Goal: Task Accomplishment & Management: Manage account settings

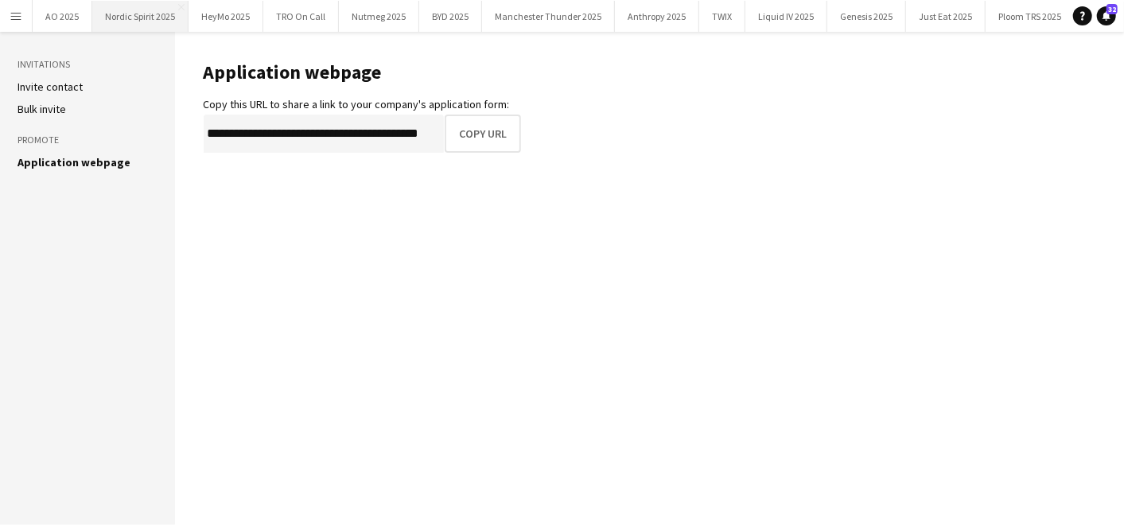
click at [151, 20] on button "Nordic Spirit 2025 Close" at bounding box center [140, 16] width 96 height 31
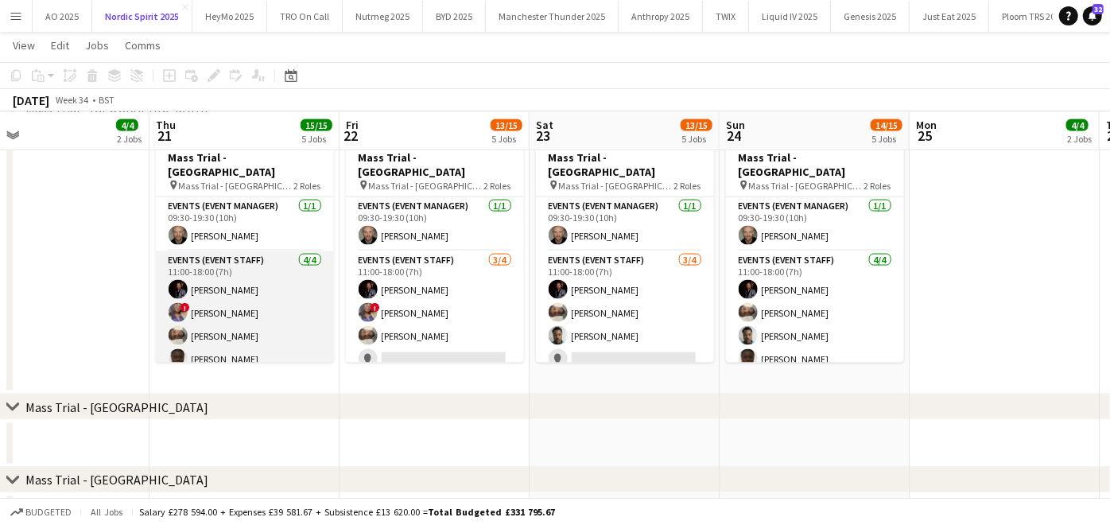
scroll to position [1420, 0]
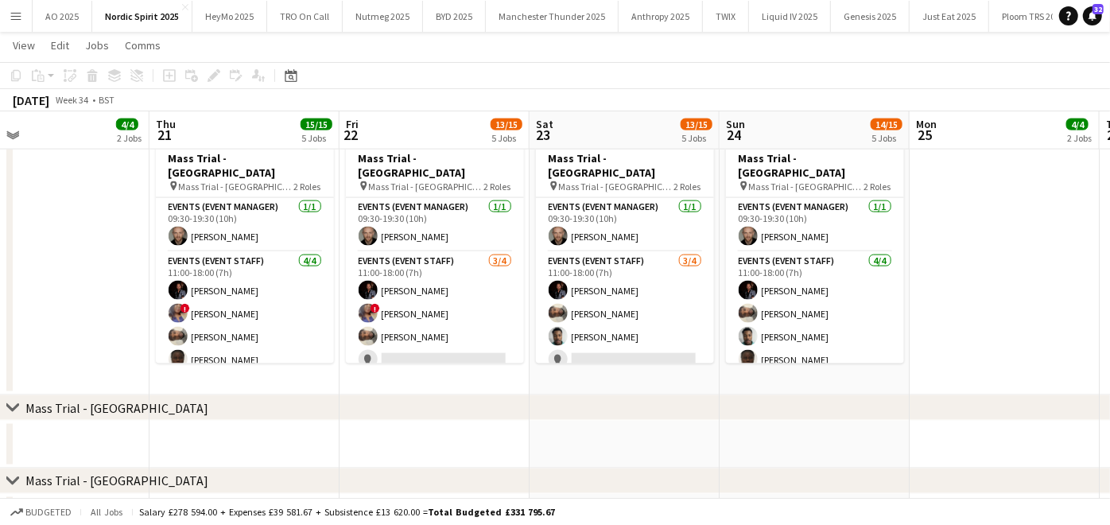
click at [16, 13] on app-icon "Menu" at bounding box center [16, 16] width 13 height 13
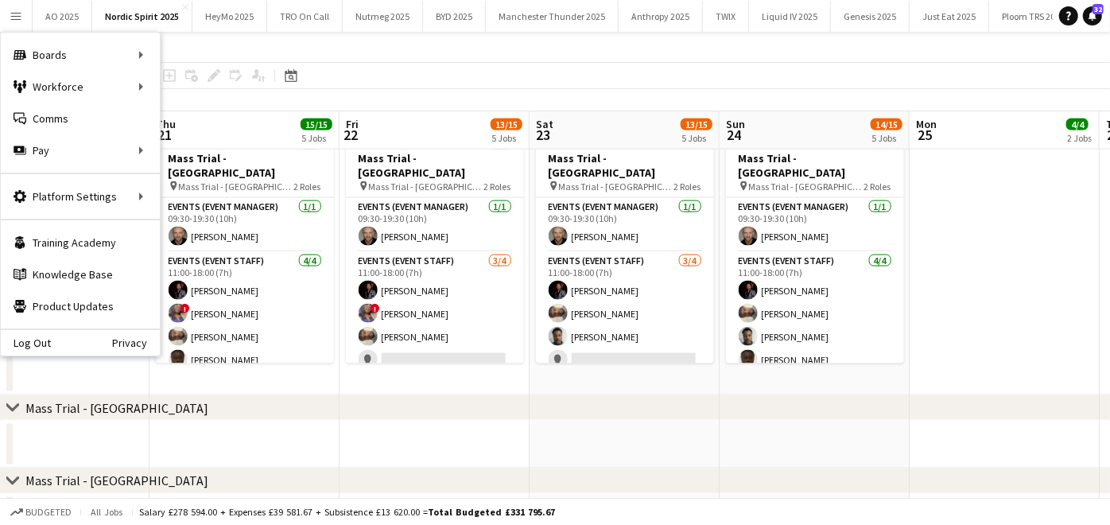
click at [245, 390] on app-date-cell "09:30-19:30 (10h) 5/5 Mass Trial - Victoria Station pin Mass Trial - Victoria S…" at bounding box center [245, 259] width 190 height 274
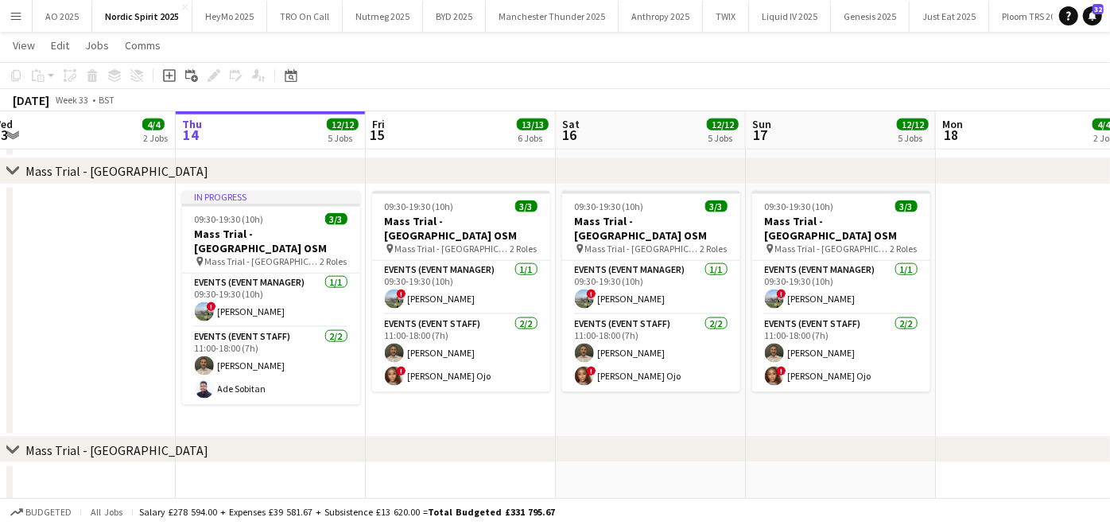
scroll to position [1280, 0]
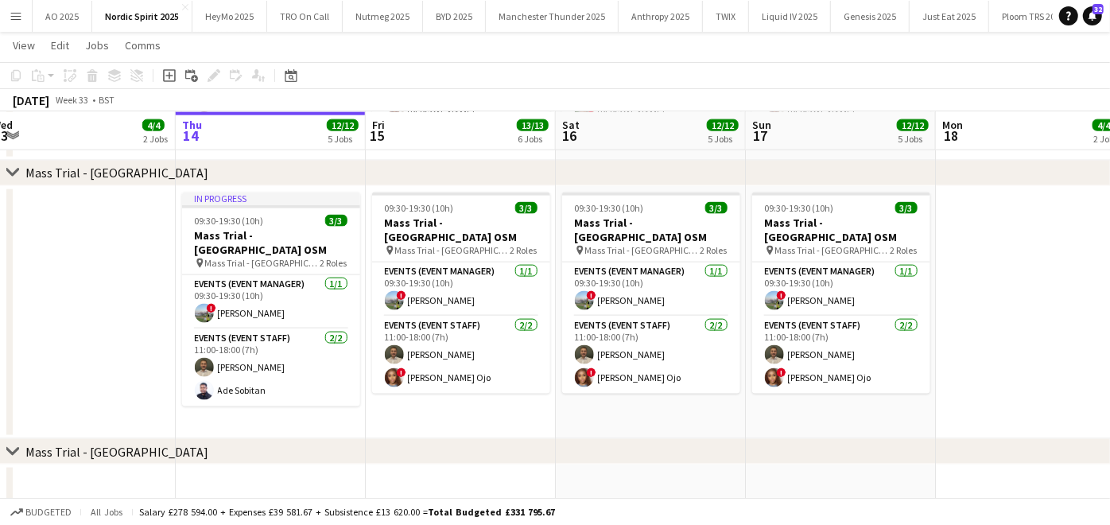
click at [22, 22] on button "Menu" at bounding box center [16, 16] width 32 height 32
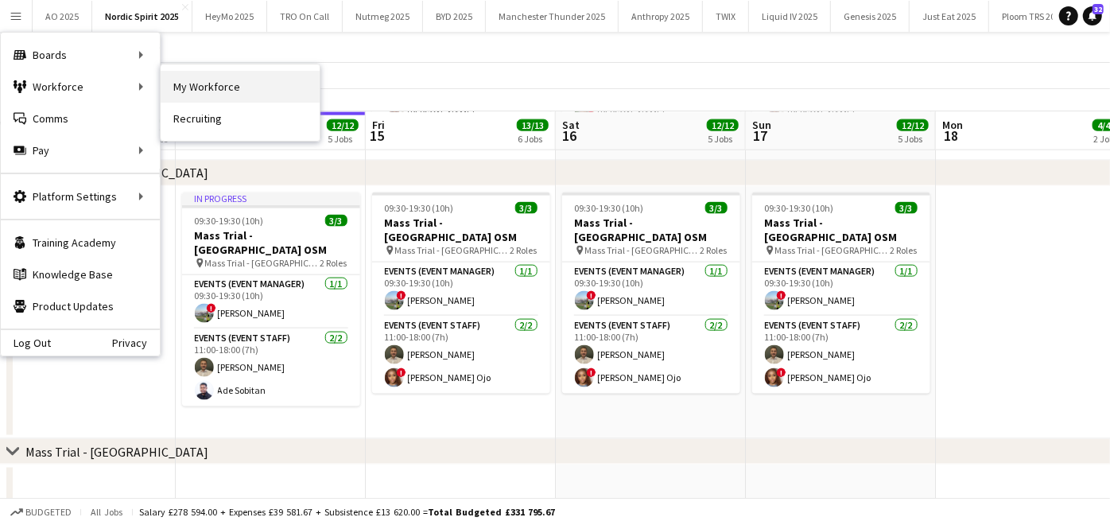
click at [195, 79] on link "My Workforce" at bounding box center [240, 87] width 159 height 32
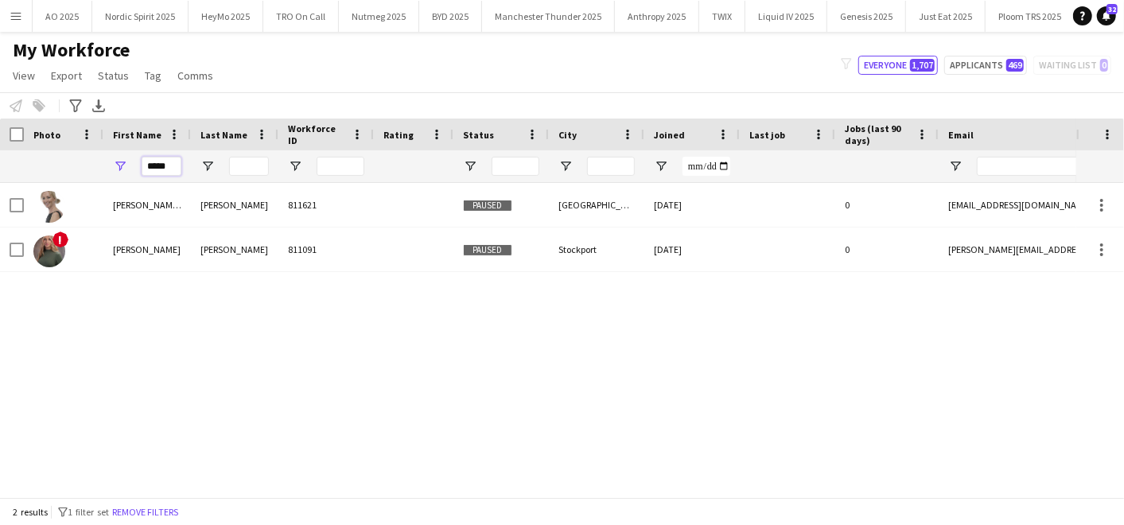
drag, startPoint x: 169, startPoint y: 161, endPoint x: 75, endPoint y: 158, distance: 94.7
click at [75, 158] on div "*****" at bounding box center [862, 166] width 1724 height 32
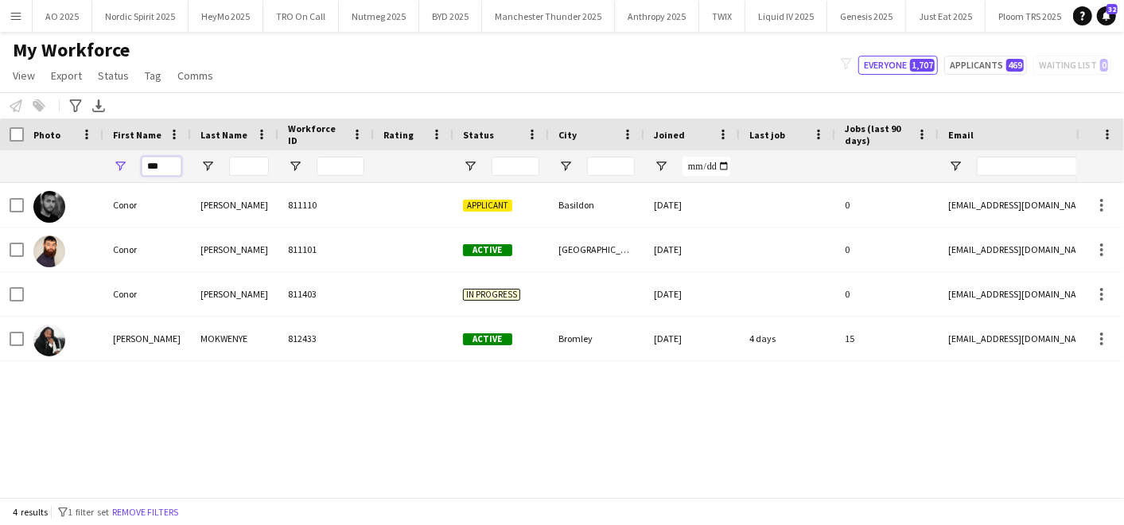
type input "***"
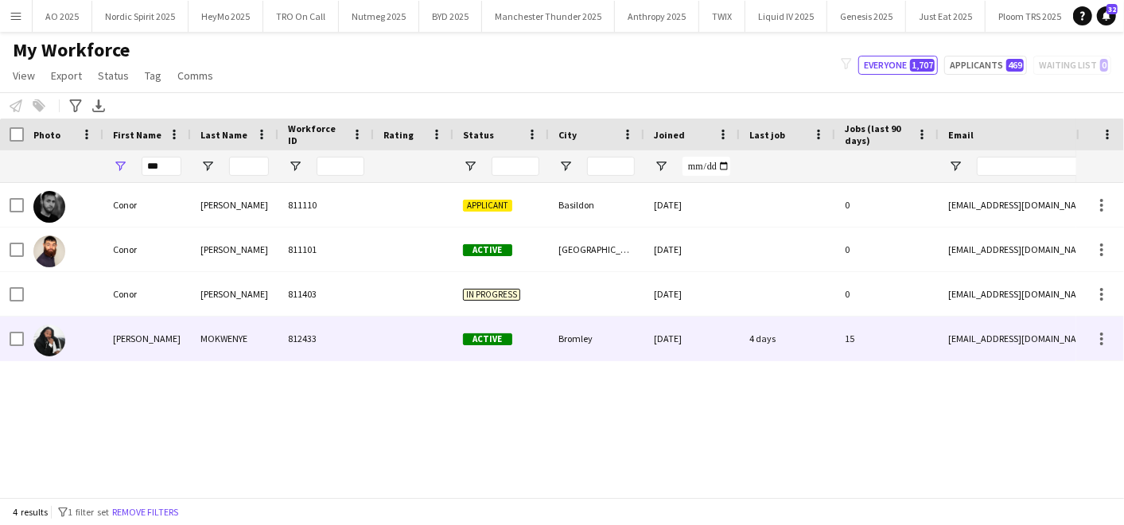
click at [134, 360] on div "ONOCHIE FRANKLYN MOKWENYE 812433 Active Bromley 02-07-2025 4 days 15 pagepagey@…" at bounding box center [862, 339] width 1724 height 45
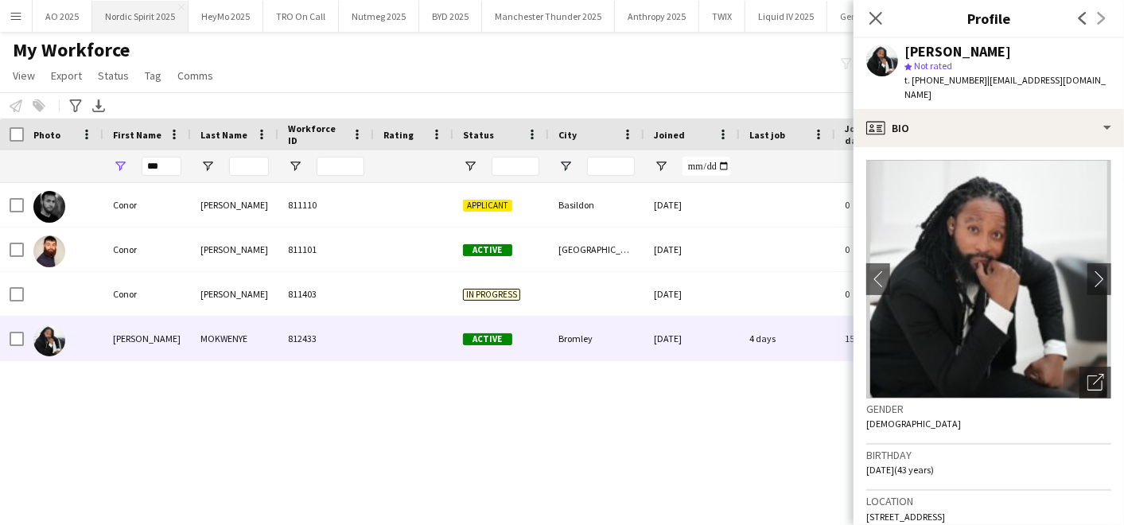
click at [125, 11] on button "Nordic Spirit 2025 Close" at bounding box center [140, 16] width 96 height 31
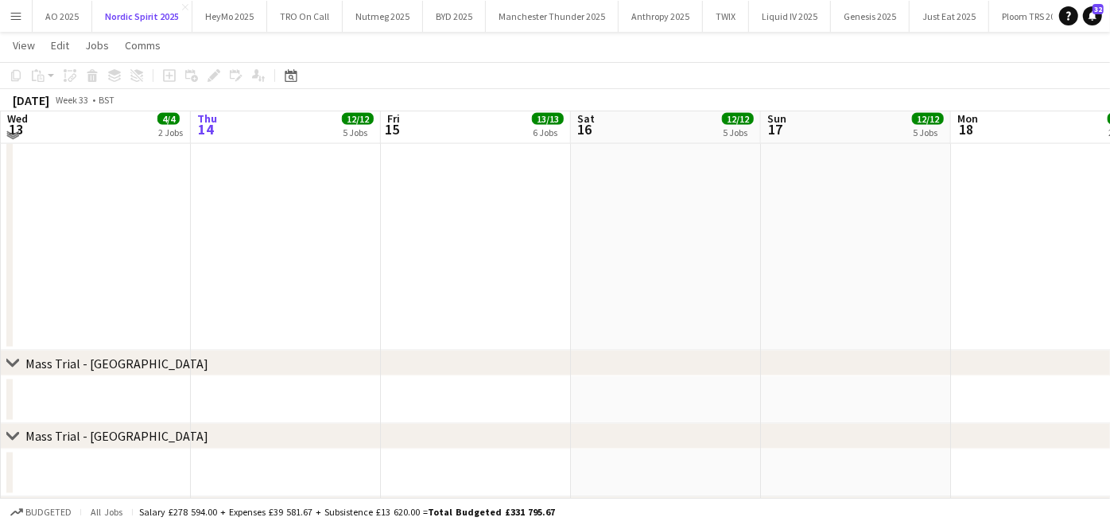
scroll to position [1456, 0]
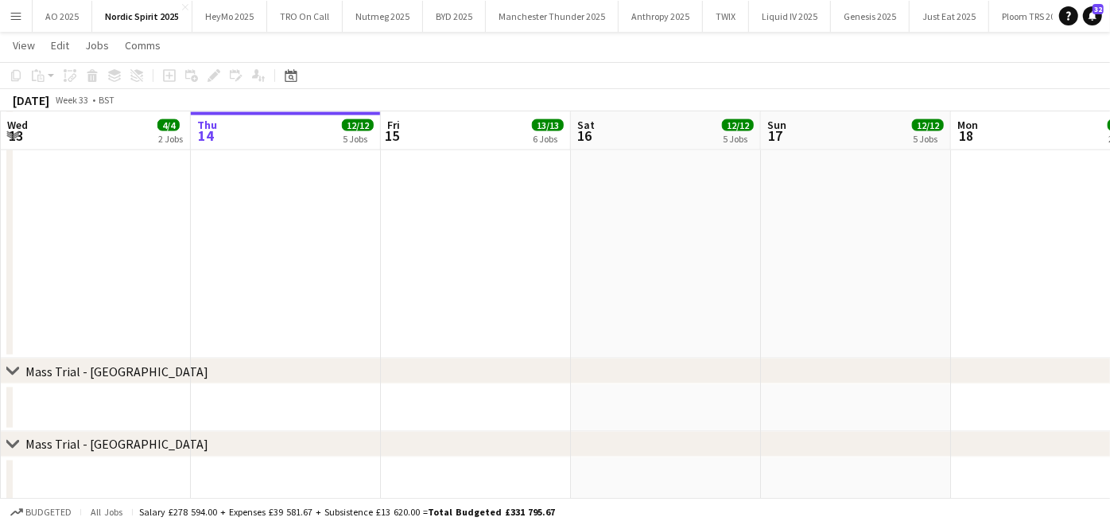
click at [309, 272] on app-date-cell at bounding box center [286, 222] width 190 height 274
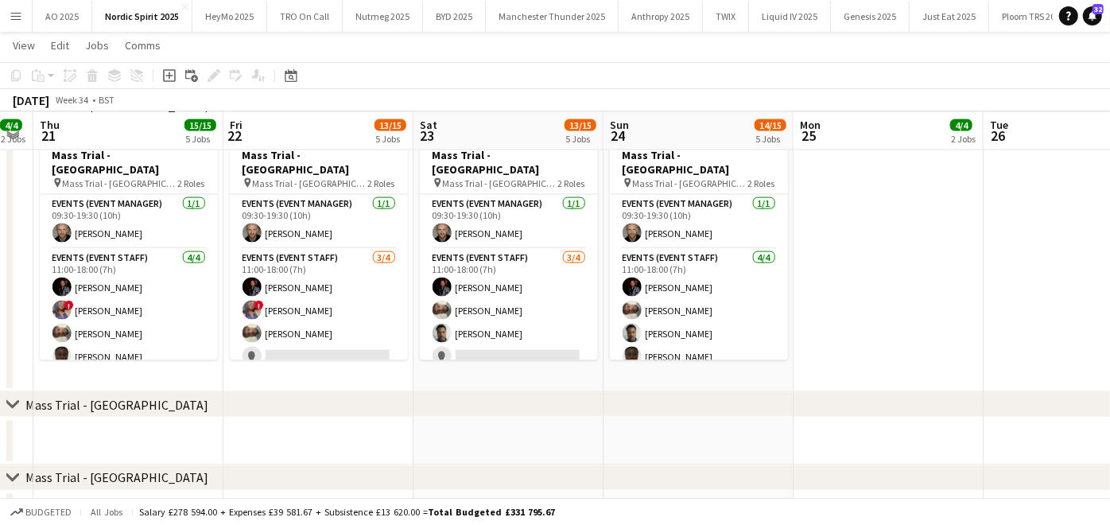
scroll to position [1424, 0]
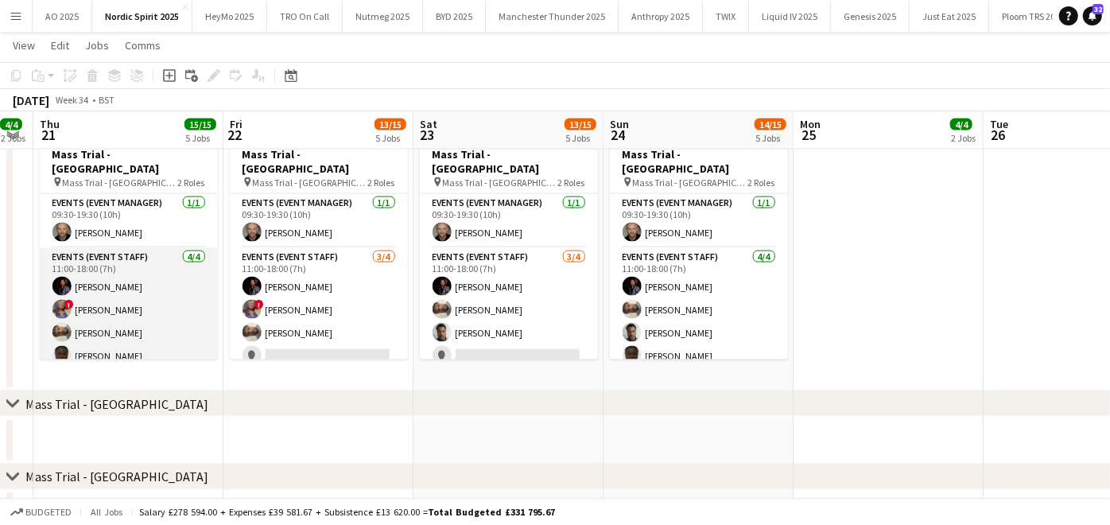
click at [130, 336] on app-card-role "Events (Event Staff) 4/4 11:00-18:00 (7h) Richard Walker ! Omobolanle Adeyemo S…" at bounding box center [129, 309] width 178 height 123
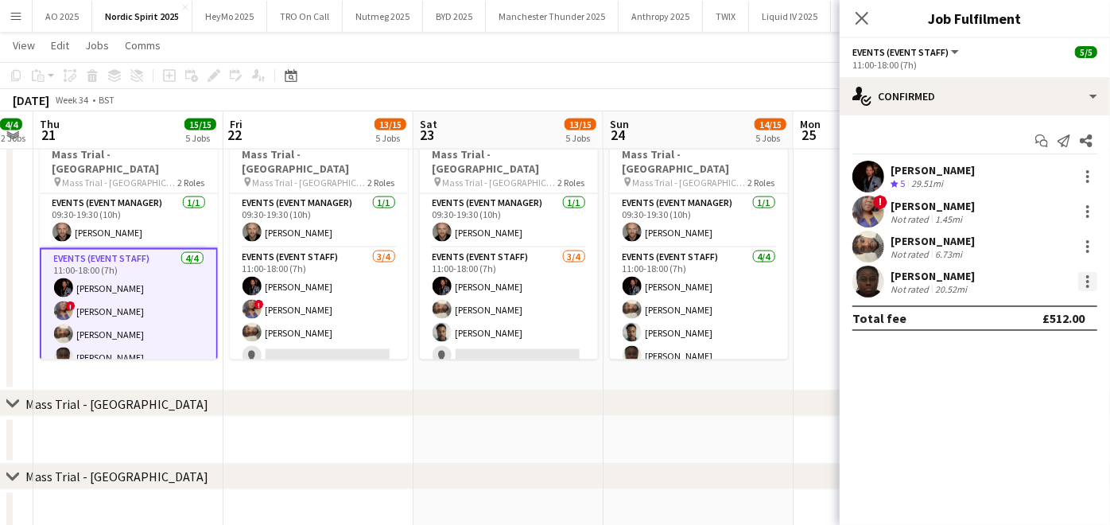
click at [1087, 283] on div at bounding box center [1087, 281] width 19 height 19
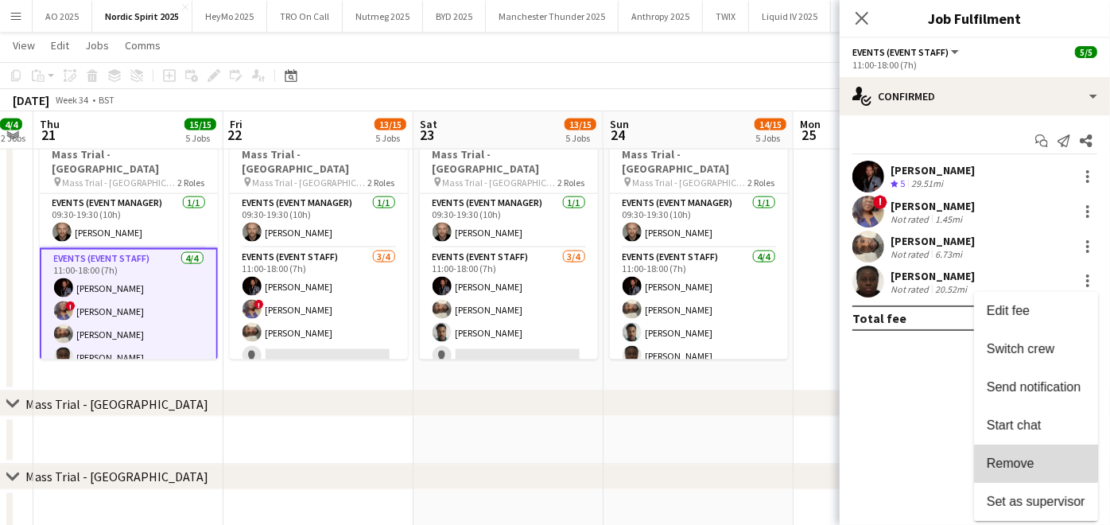
click at [1019, 458] on span "Remove" at bounding box center [1011, 463] width 48 height 14
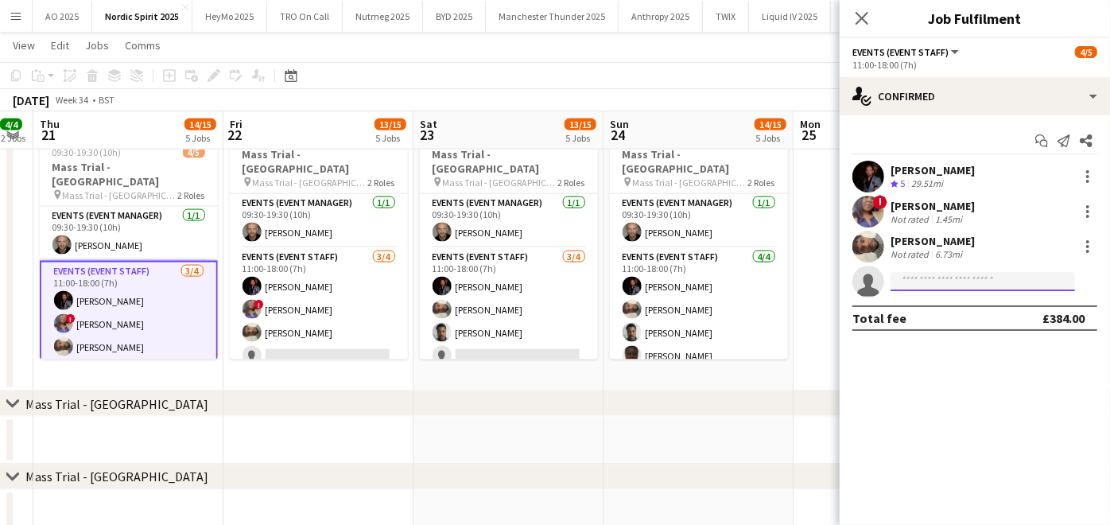
click at [944, 282] on input at bounding box center [983, 281] width 185 height 19
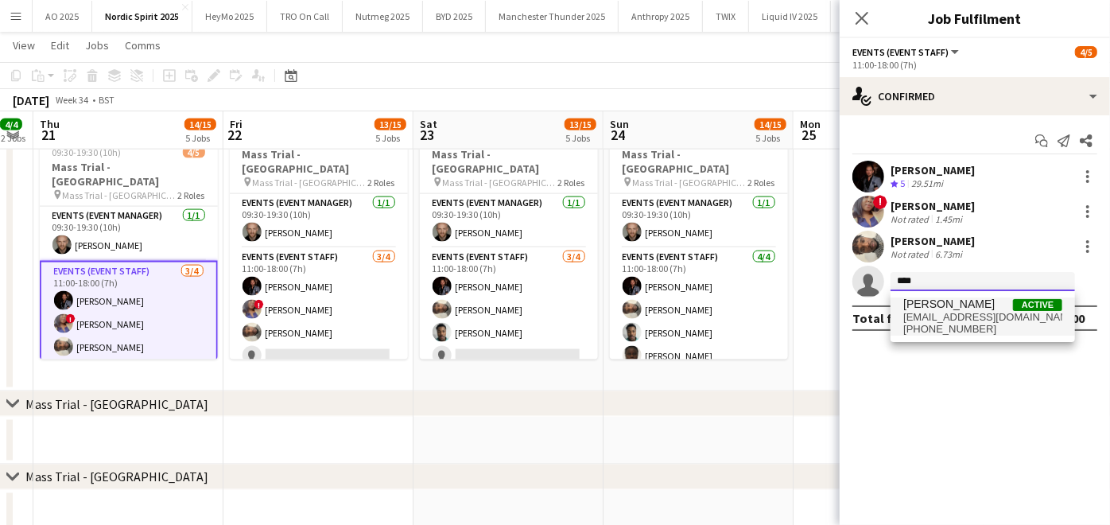
type input "****"
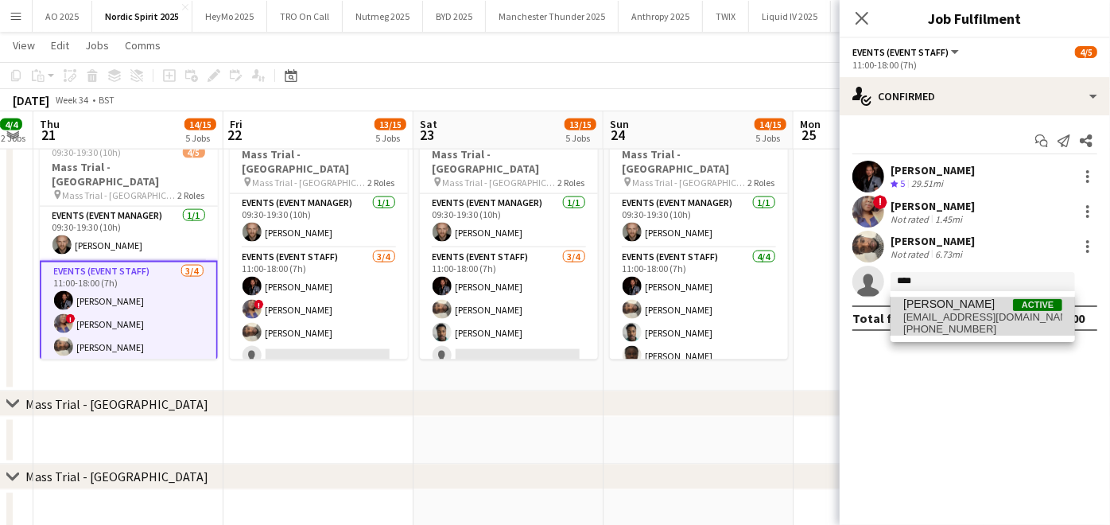
click at [943, 304] on span "Fayyad Garuba" at bounding box center [948, 304] width 91 height 14
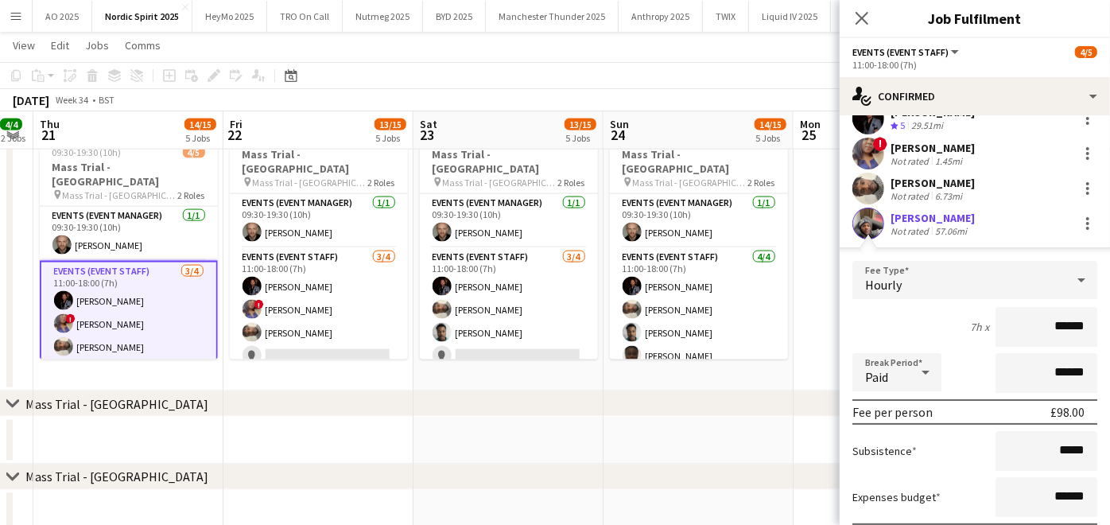
scroll to position [177, 0]
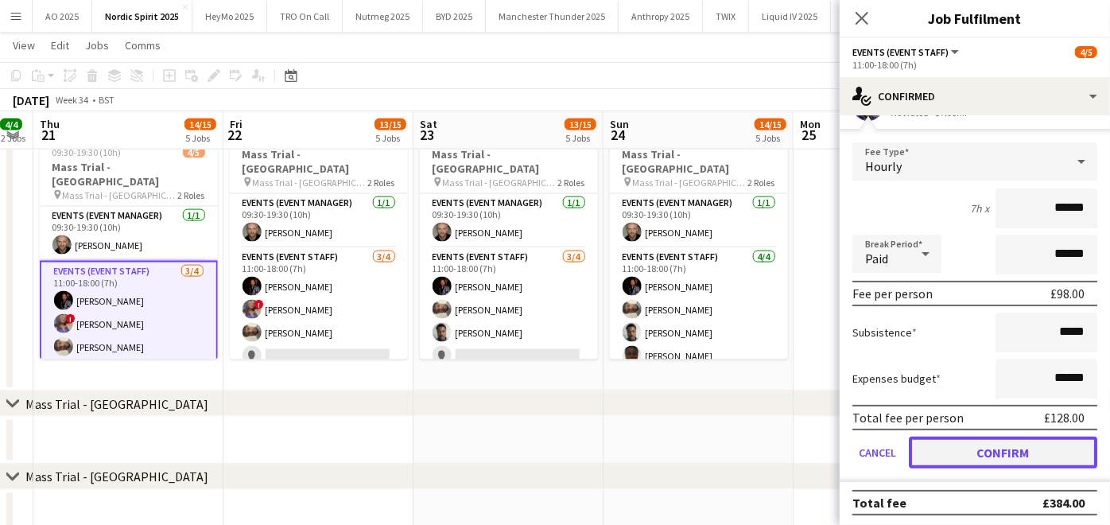
click at [965, 456] on button "Confirm" at bounding box center [1003, 453] width 188 height 32
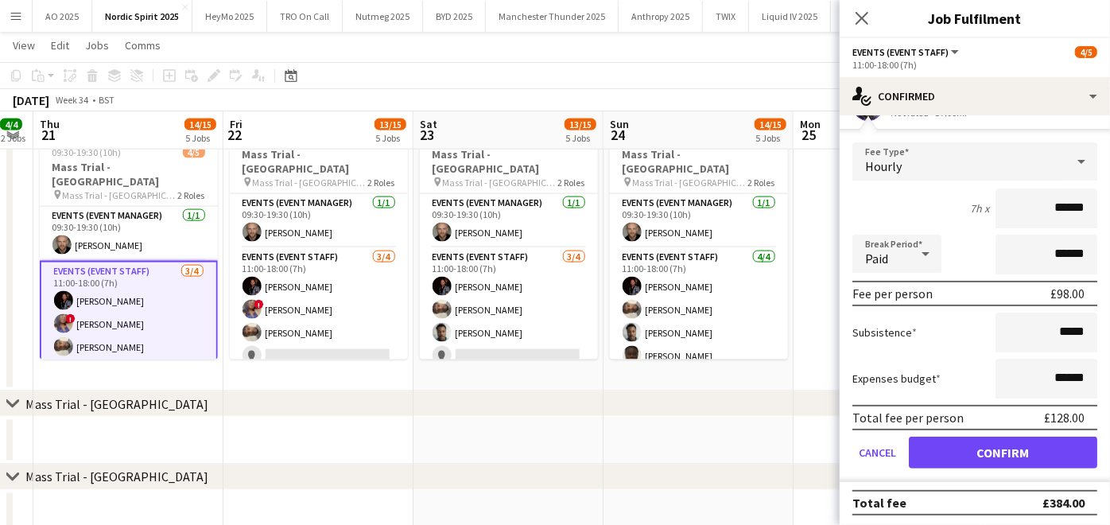
scroll to position [0, 0]
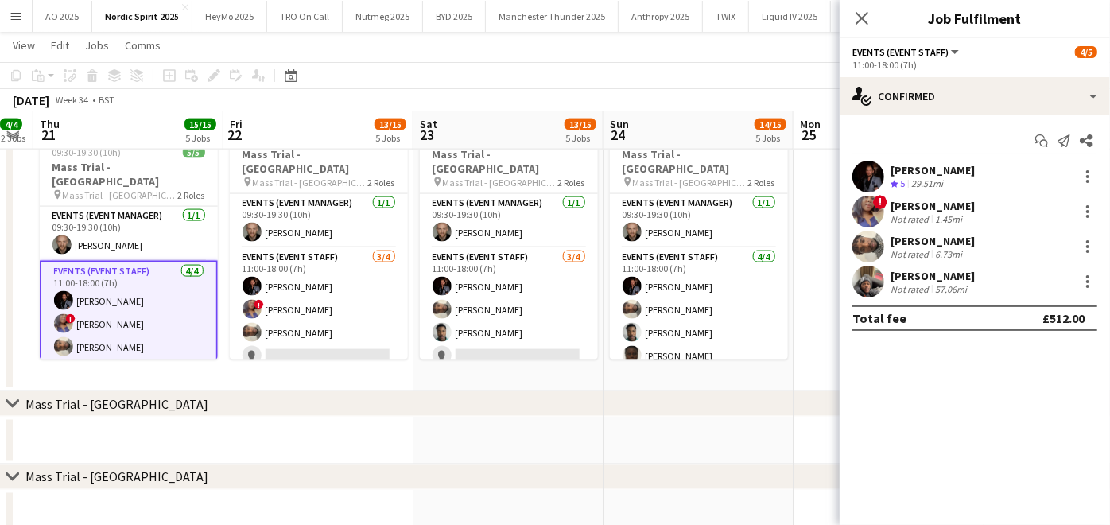
click at [696, 449] on app-date-cell at bounding box center [699, 441] width 190 height 48
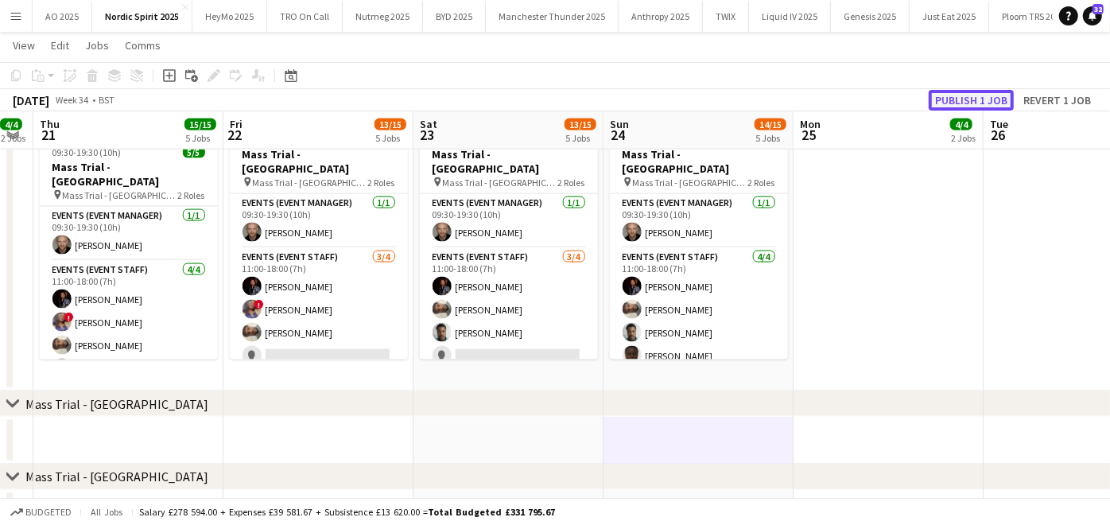
click at [958, 102] on button "Publish 1 job" at bounding box center [971, 100] width 85 height 21
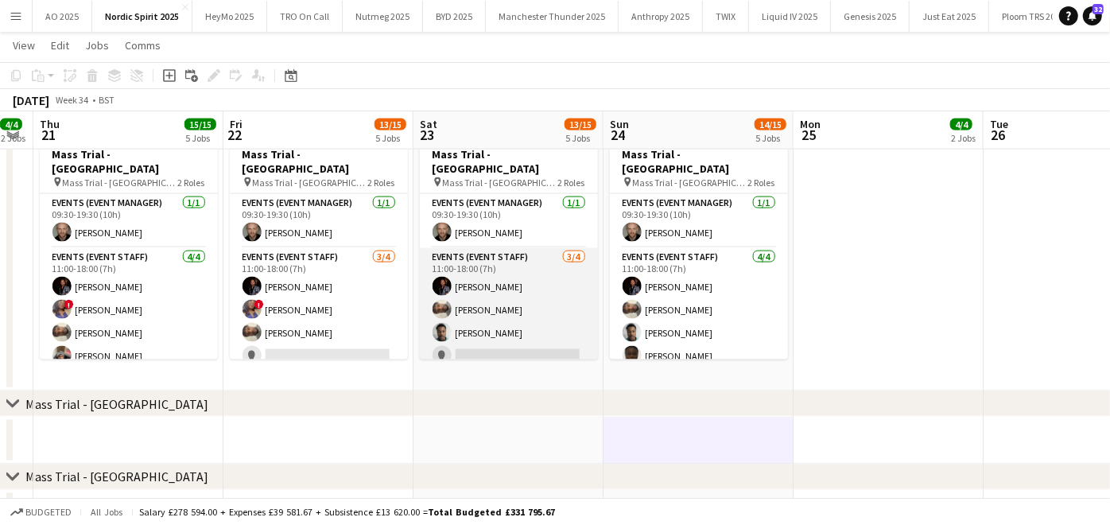
scroll to position [0, 505]
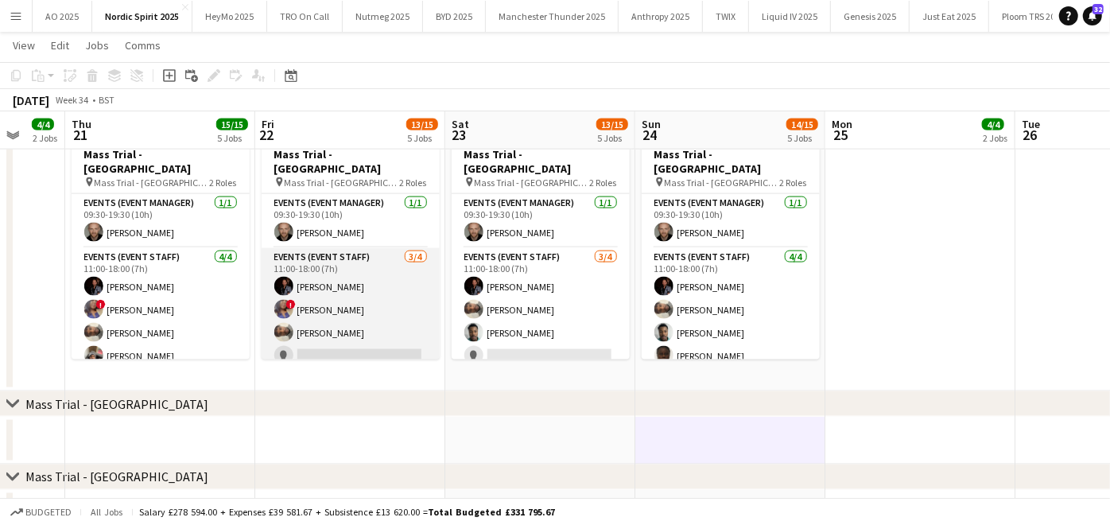
click at [320, 320] on app-card-role "Events (Event Staff) 3/4 11:00-18:00 (7h) Richard Walker ! Omobolanle Adeyemo S…" at bounding box center [351, 309] width 178 height 123
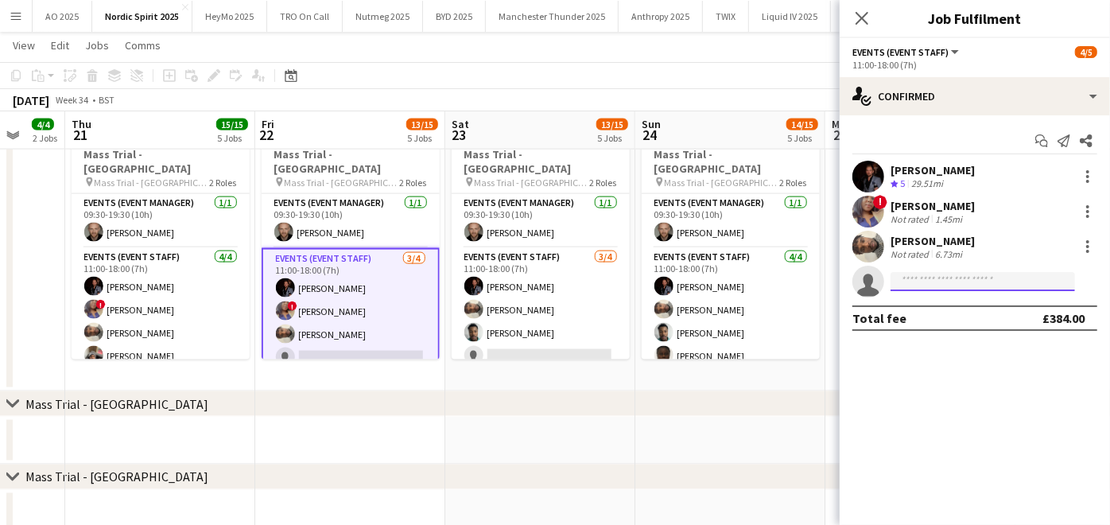
click at [972, 277] on input at bounding box center [983, 281] width 185 height 19
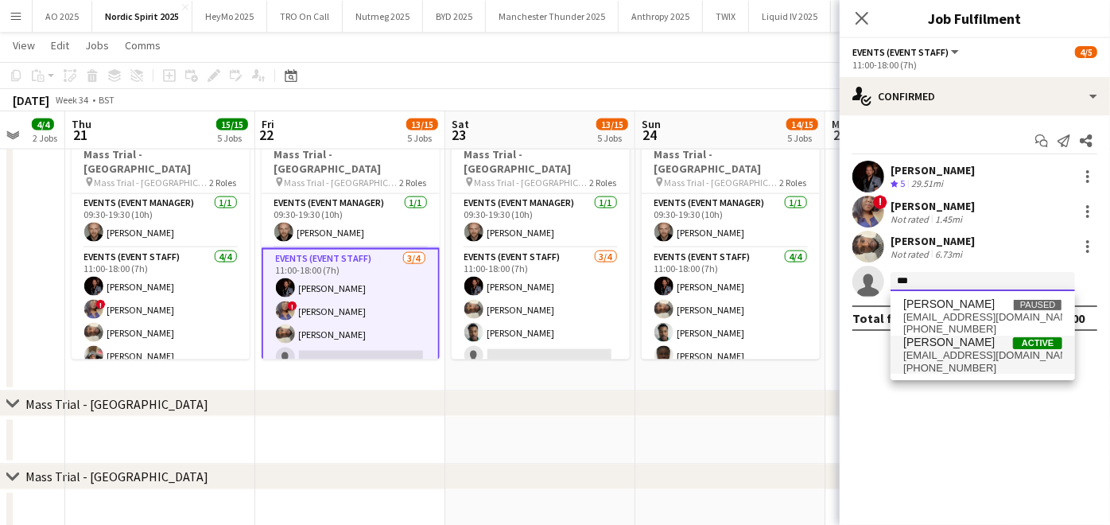
type input "***"
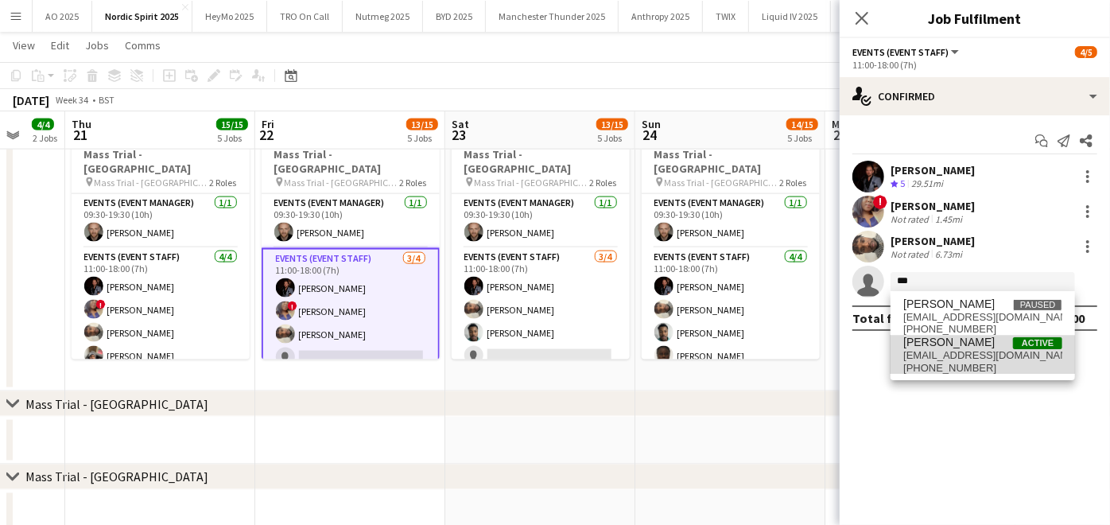
click at [956, 369] on span "+4407377738427" at bounding box center [982, 368] width 159 height 13
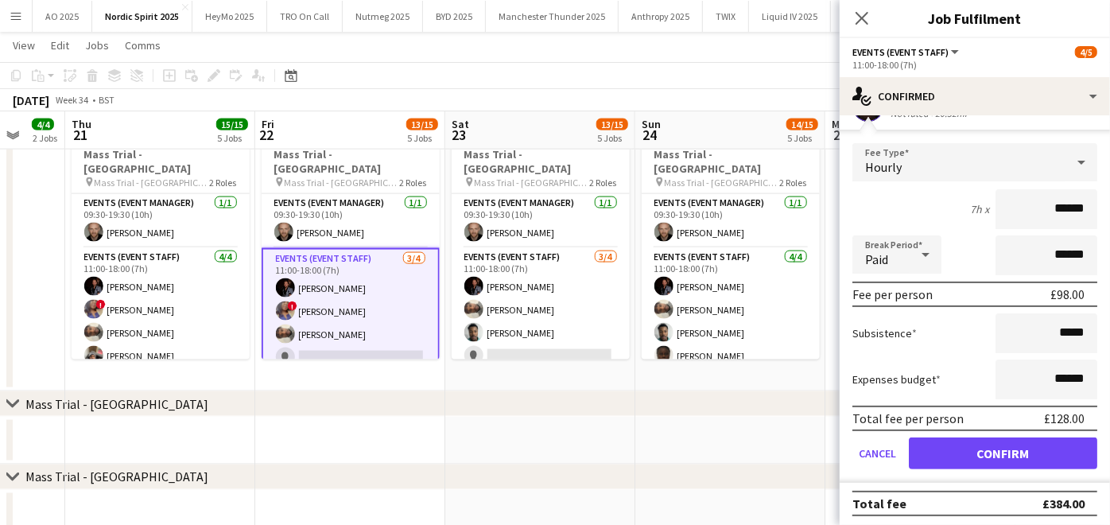
scroll to position [177, 0]
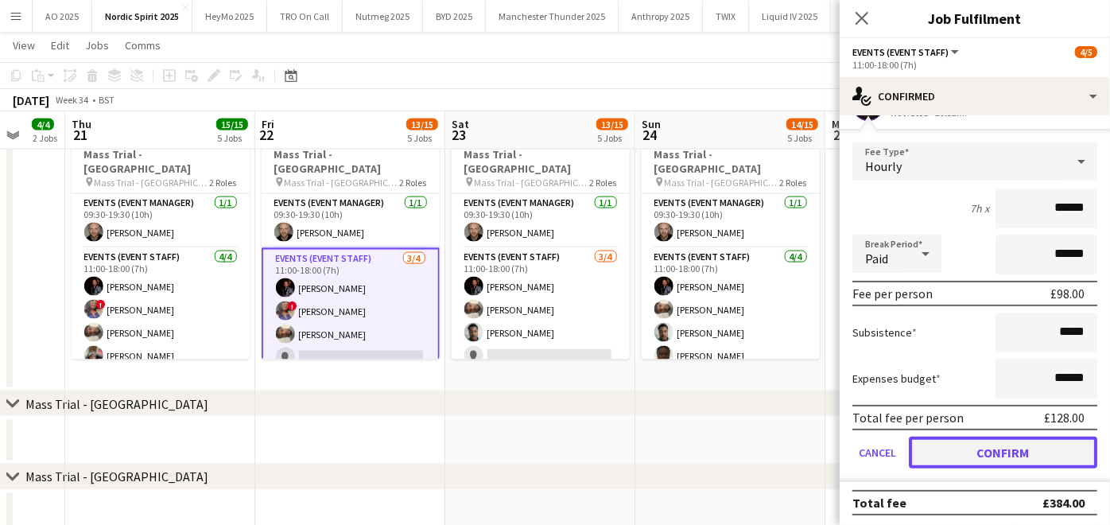
click at [952, 448] on button "Confirm" at bounding box center [1003, 453] width 188 height 32
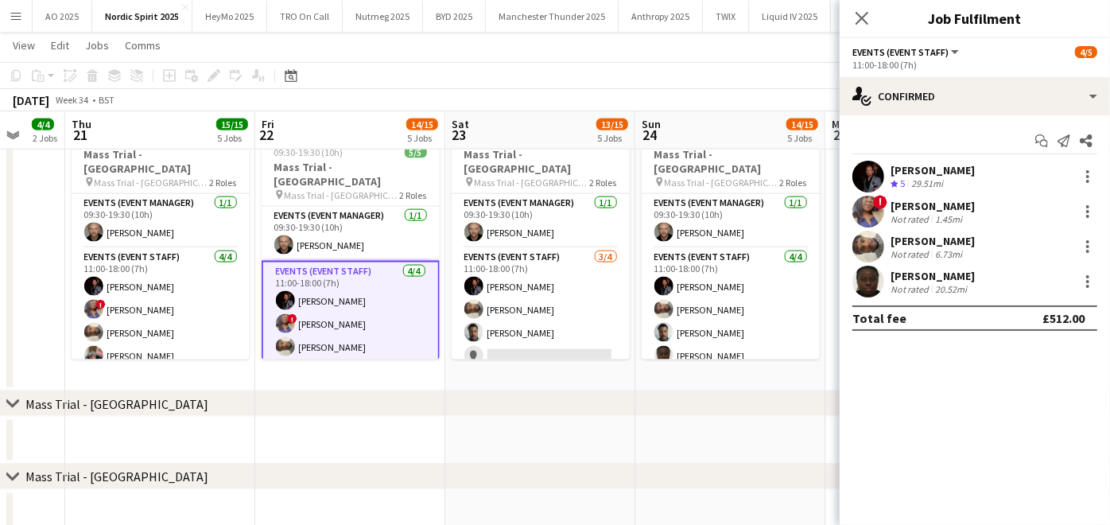
scroll to position [0, 0]
click at [727, 468] on div "chevron-right Mass Trial - Glasgow" at bounding box center [555, 476] width 1110 height 25
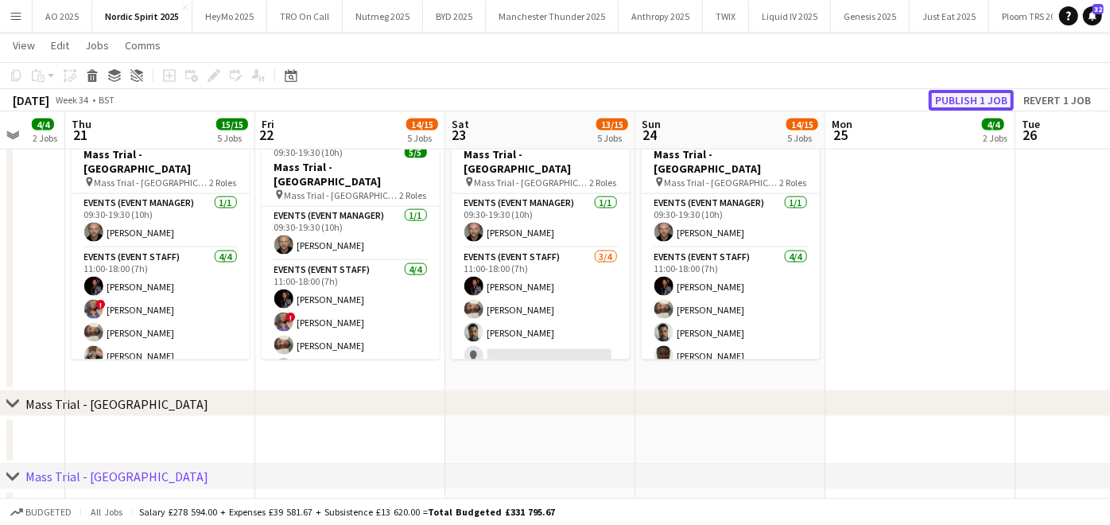
click at [963, 98] on button "Publish 1 job" at bounding box center [971, 100] width 85 height 21
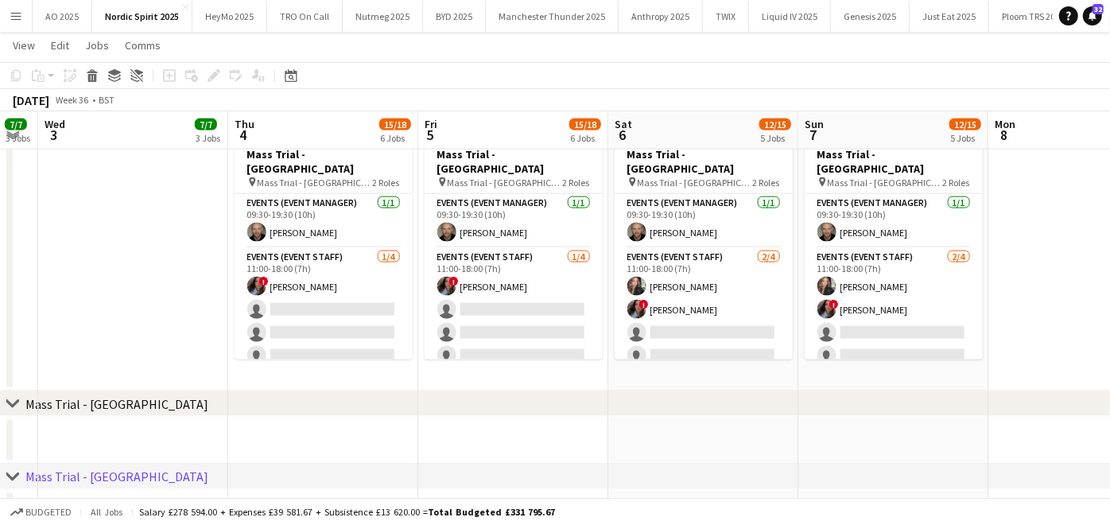
scroll to position [0, 534]
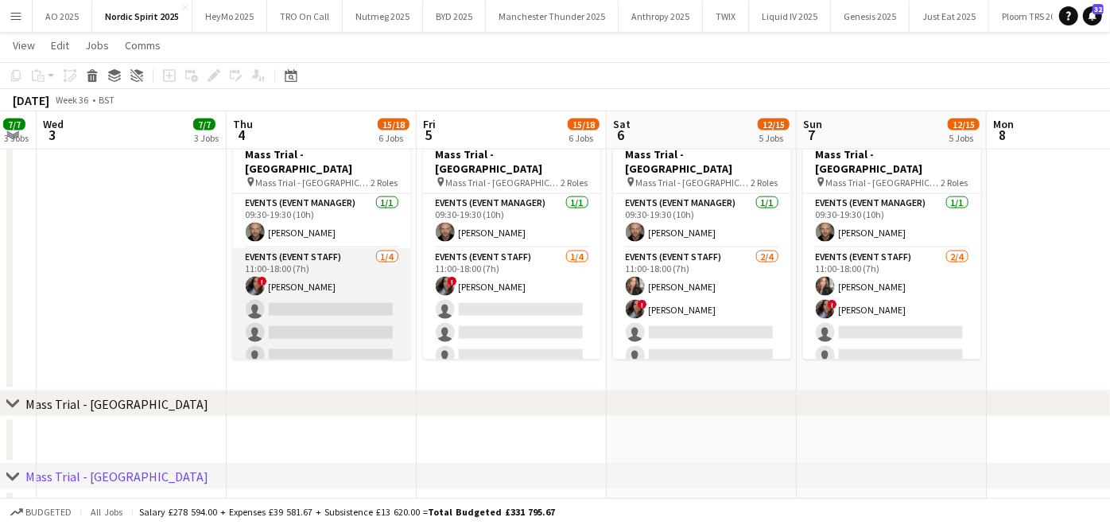
click at [356, 312] on app-card-role "Events (Event Staff) 1/4 11:00-18:00 (7h) ! Marsha Hall single-neutral-actions …" at bounding box center [322, 309] width 178 height 123
click at [320, 320] on app-card-role "Events (Event Staff) 1/4 11:00-18:00 (7h) ! Marsha Hall single-neutral-actions …" at bounding box center [322, 309] width 178 height 123
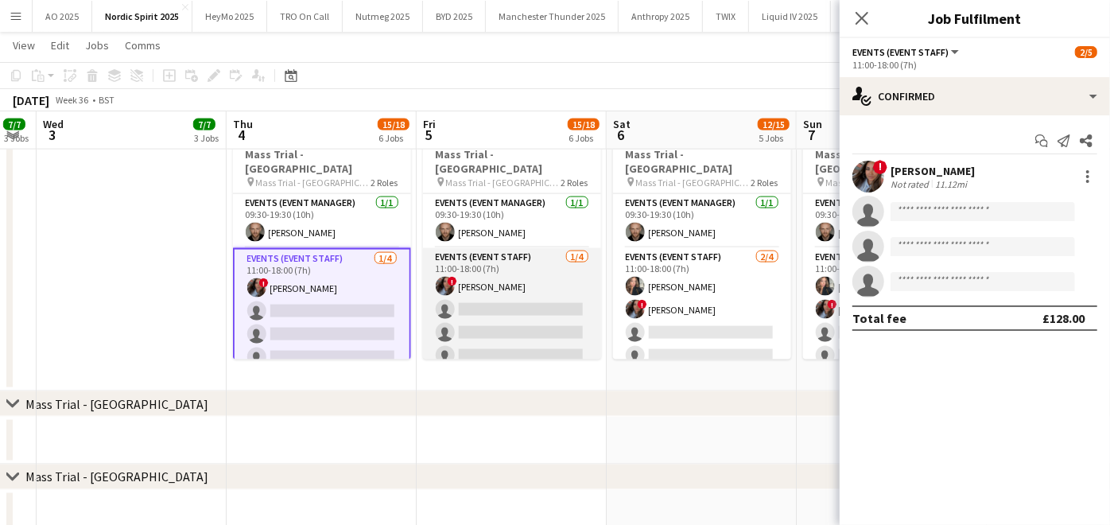
click at [461, 313] on app-card-role "Events (Event Staff) 1/4 11:00-18:00 (7h) ! Marsha Hall single-neutral-actions …" at bounding box center [512, 309] width 178 height 123
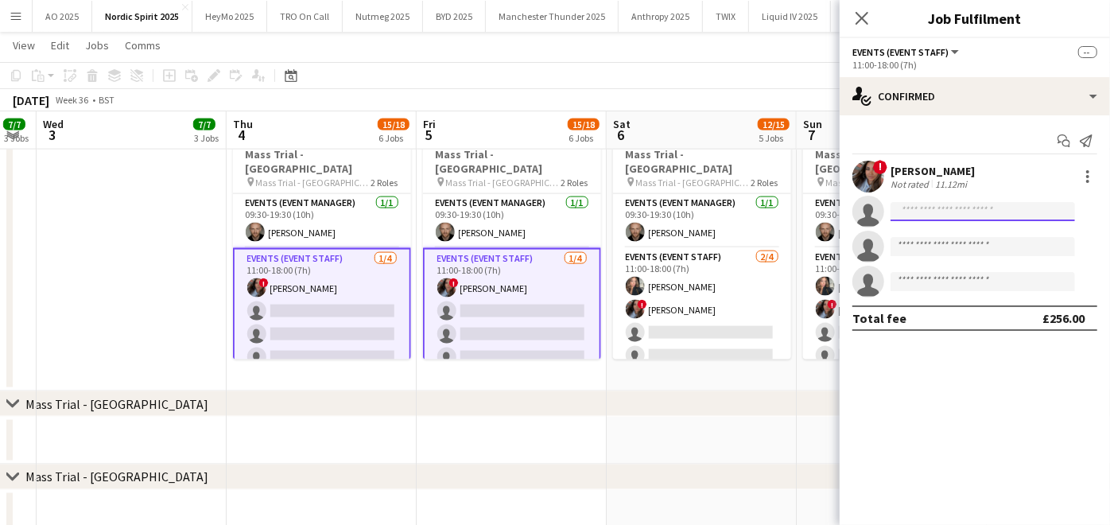
click at [944, 215] on input at bounding box center [983, 211] width 185 height 19
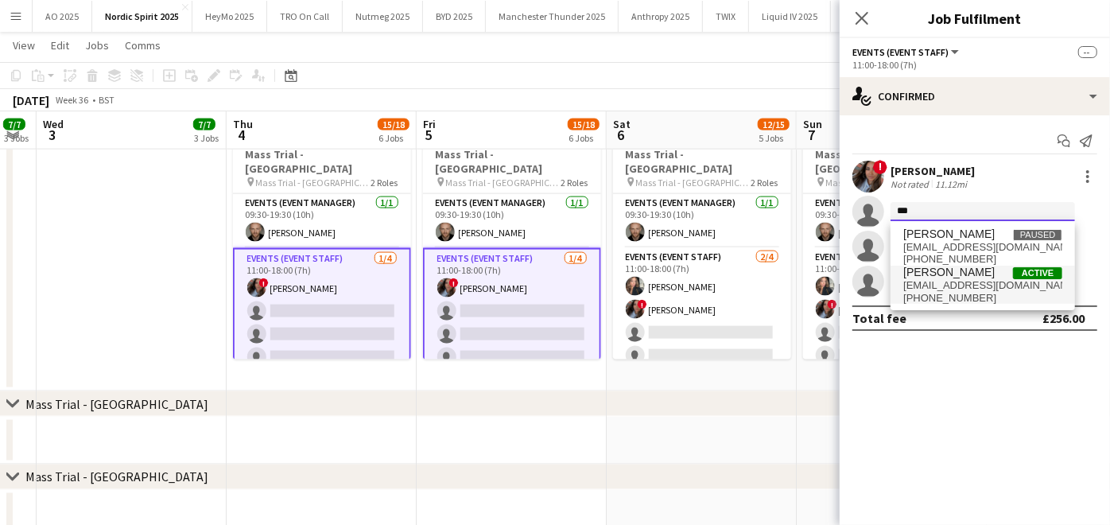
type input "***"
click at [932, 272] on span "Ololade Omotoso" at bounding box center [948, 273] width 91 height 14
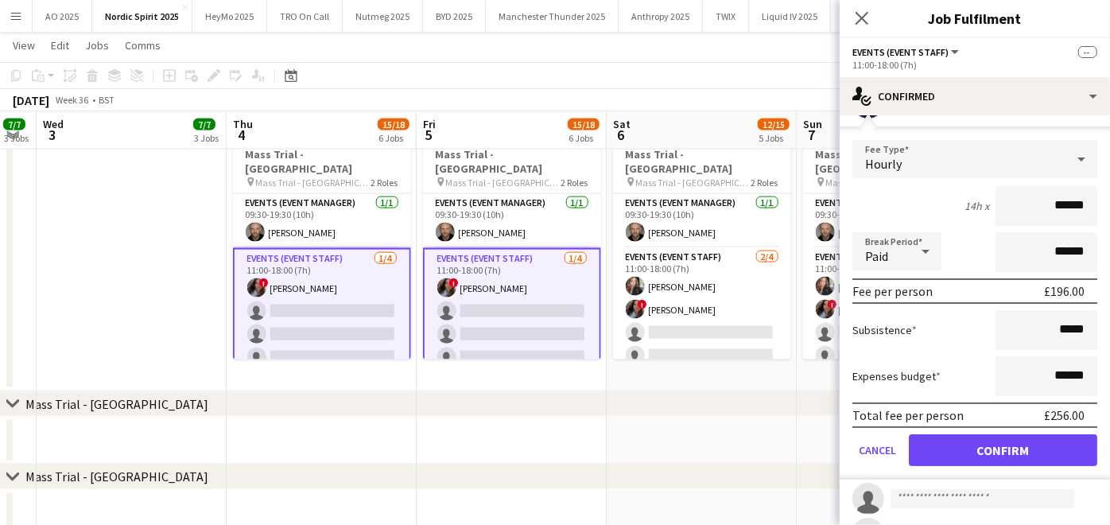
scroll to position [111, 0]
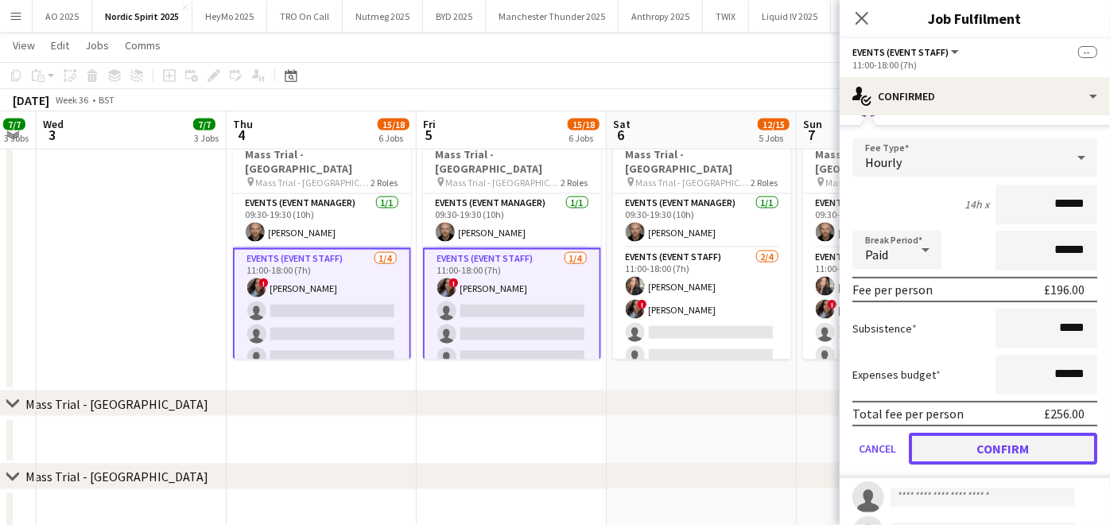
click at [956, 452] on button "Confirm" at bounding box center [1003, 449] width 188 height 32
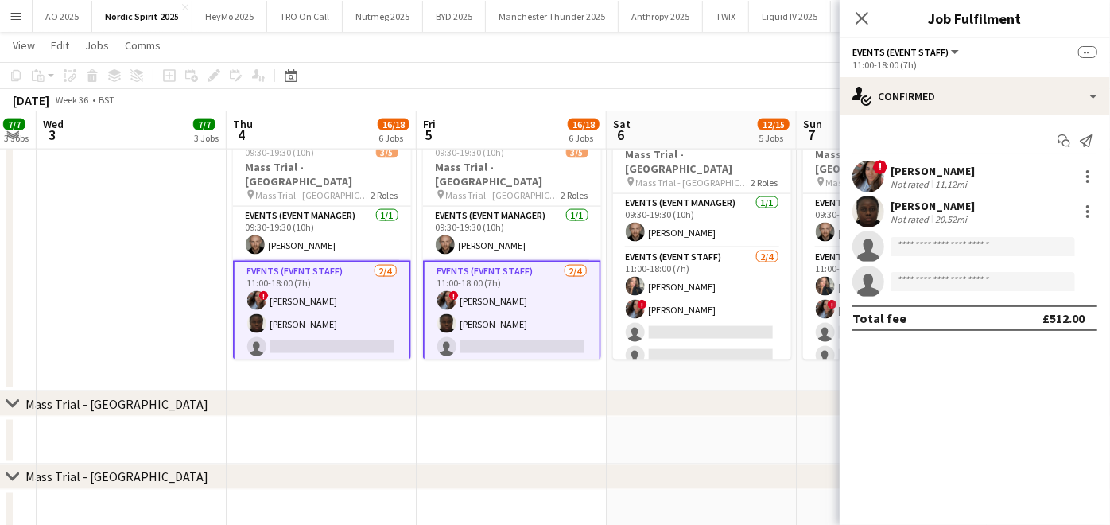
scroll to position [0, 0]
click at [781, 437] on app-date-cell at bounding box center [702, 441] width 190 height 48
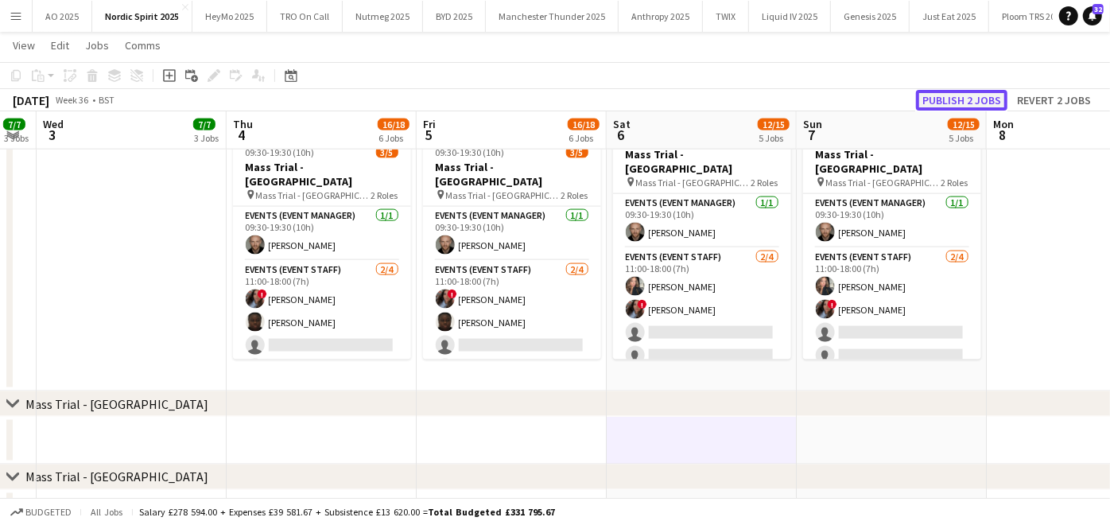
click at [955, 102] on button "Publish 2 jobs" at bounding box center [961, 100] width 91 height 21
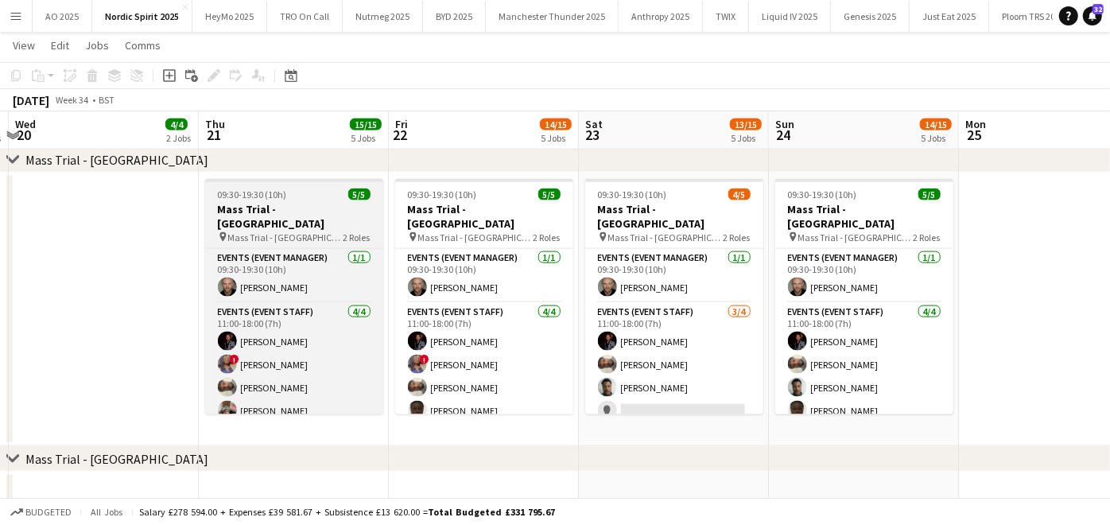
scroll to position [1334, 0]
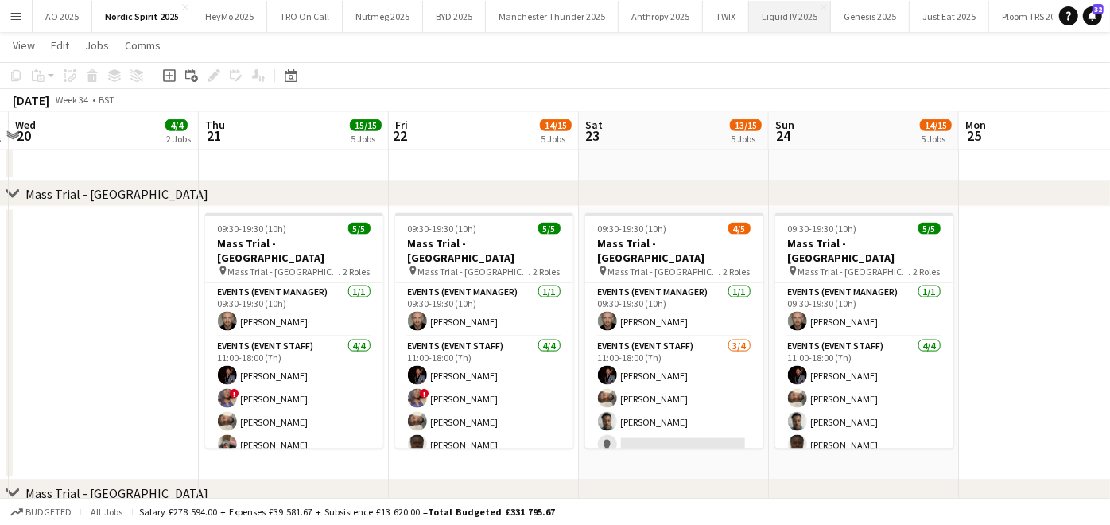
click at [787, 23] on button "Liquid IV 2025 Close" at bounding box center [790, 16] width 82 height 31
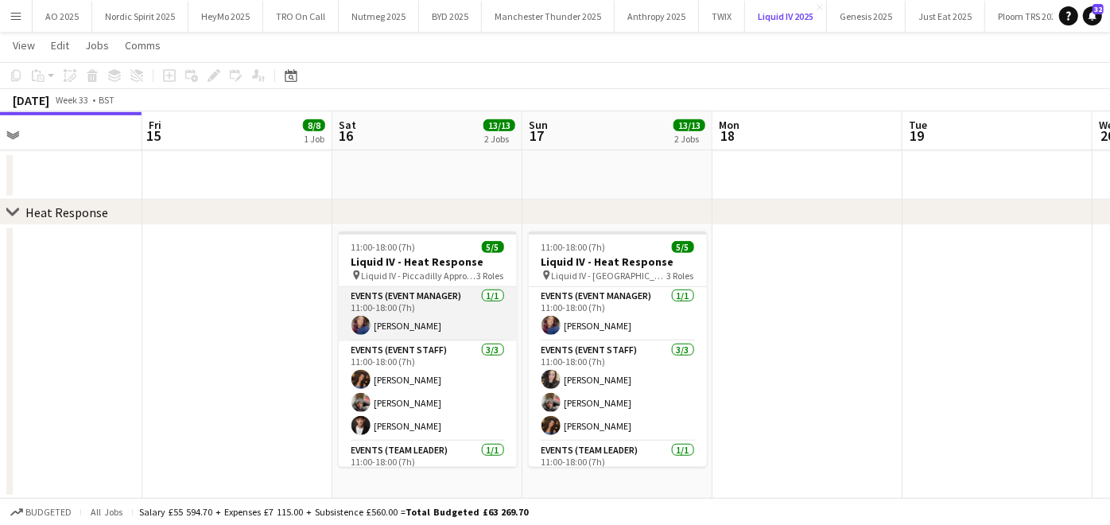
scroll to position [28, 0]
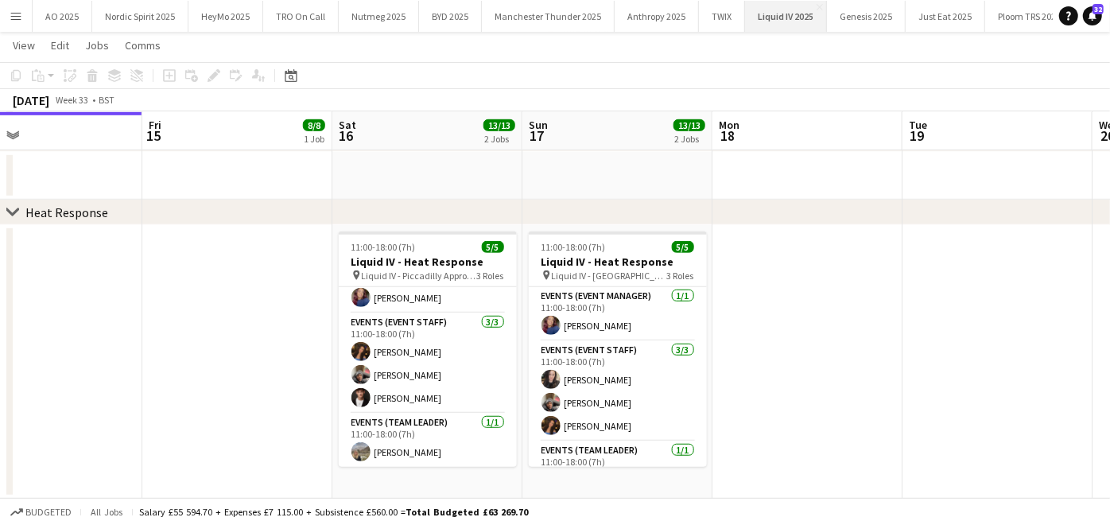
click at [756, 27] on button "Liquid IV 2025 Close" at bounding box center [786, 16] width 82 height 31
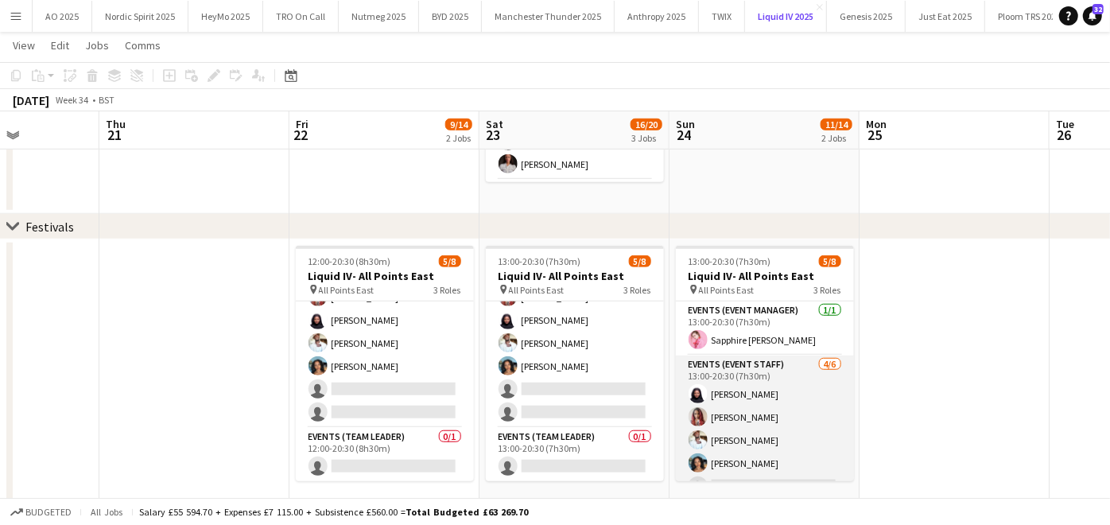
scroll to position [97, 0]
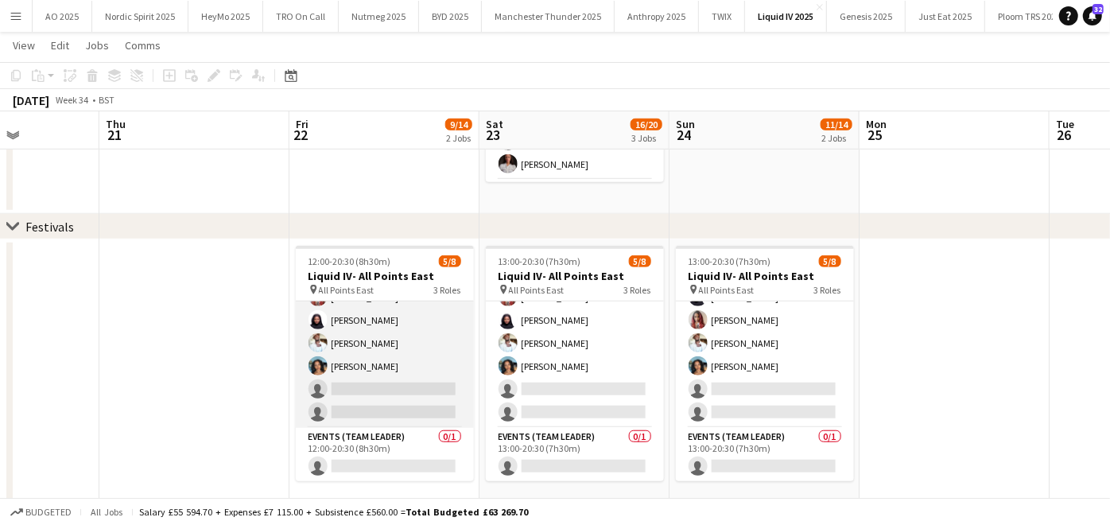
click at [389, 383] on app-card-role "Events (Event Staff) 4/6 12:00-20:30 (8h30m) Anthony Pius Marlene Madenge Kadey…" at bounding box center [385, 342] width 178 height 169
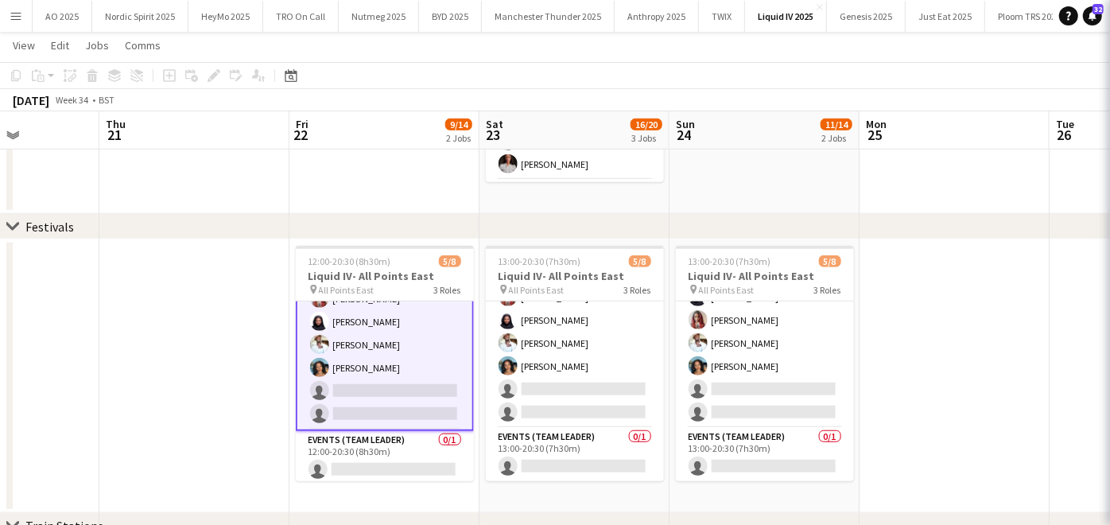
scroll to position [98, 0]
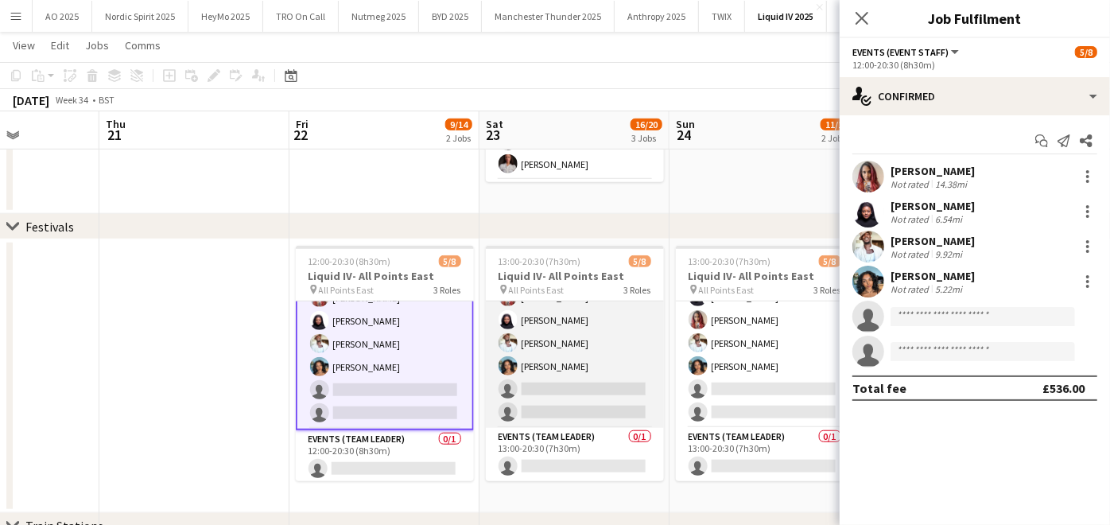
click at [541, 383] on app-card-role "Events (Event Staff) 4/6 13:00-20:30 (7h30m) Anthony Pius Marlene Madenge Kadey…" at bounding box center [575, 342] width 178 height 169
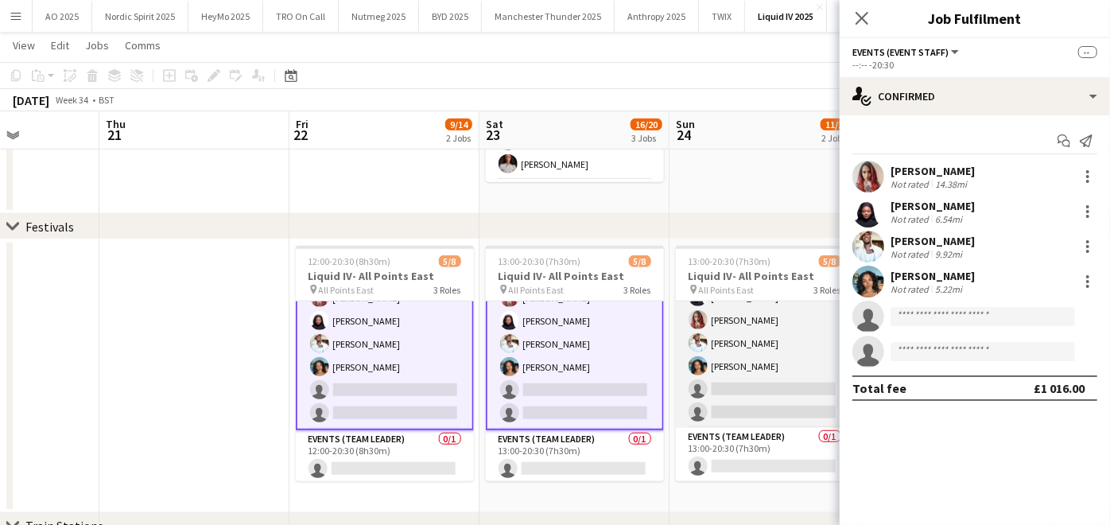
click at [750, 390] on app-card-role "Events (Event Staff) 4/6 13:00-20:30 (7h30m) Marlene Madenge Anthony Pius Kadey…" at bounding box center [765, 342] width 178 height 169
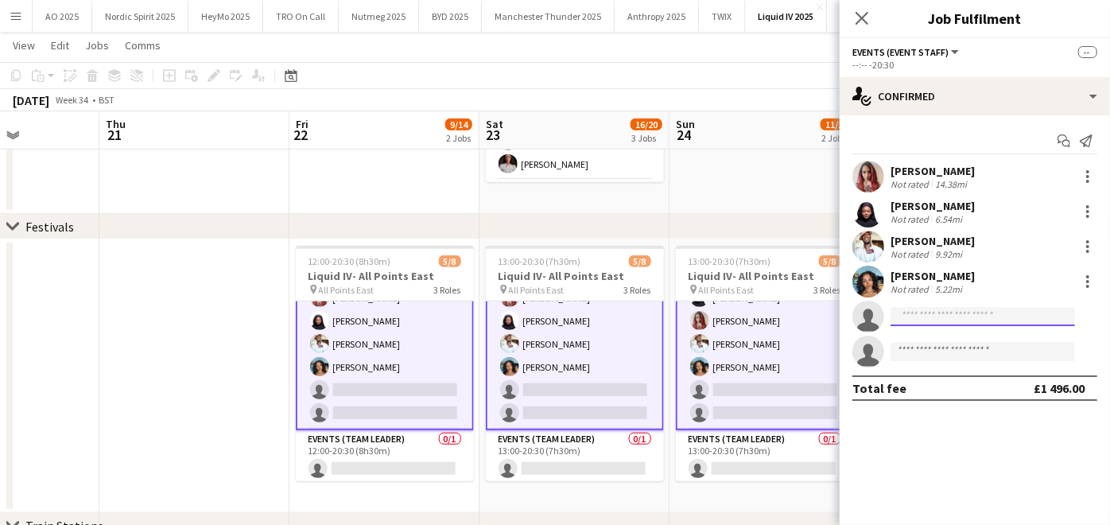
click at [923, 317] on input at bounding box center [983, 316] width 185 height 19
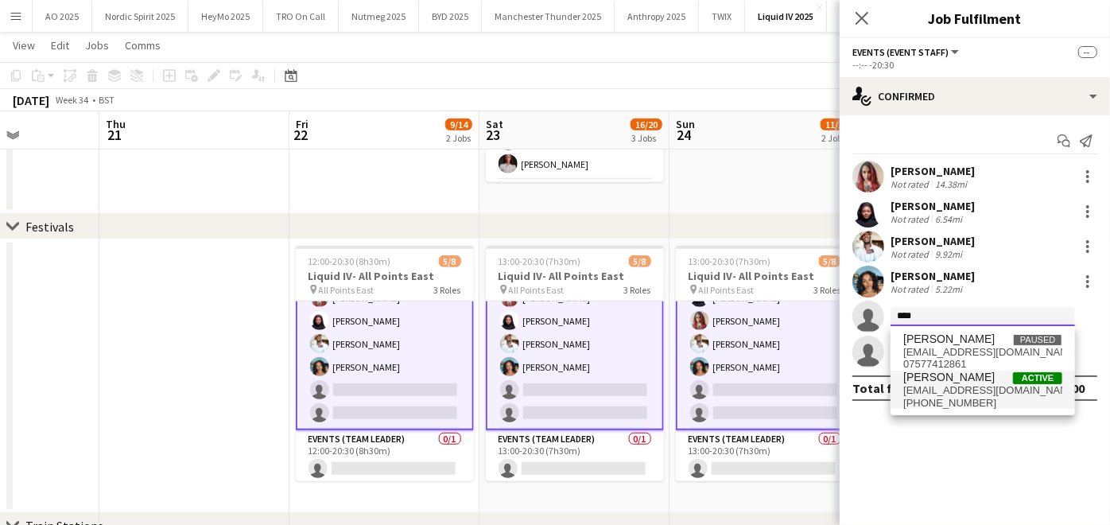
type input "****"
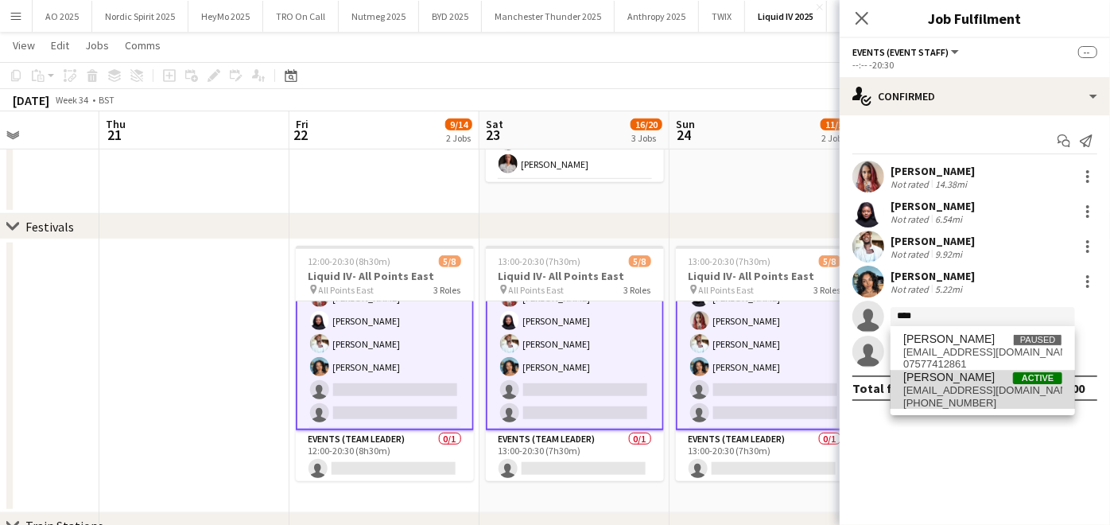
click at [932, 384] on span "curtiswhelan9@gmail.com" at bounding box center [982, 390] width 159 height 13
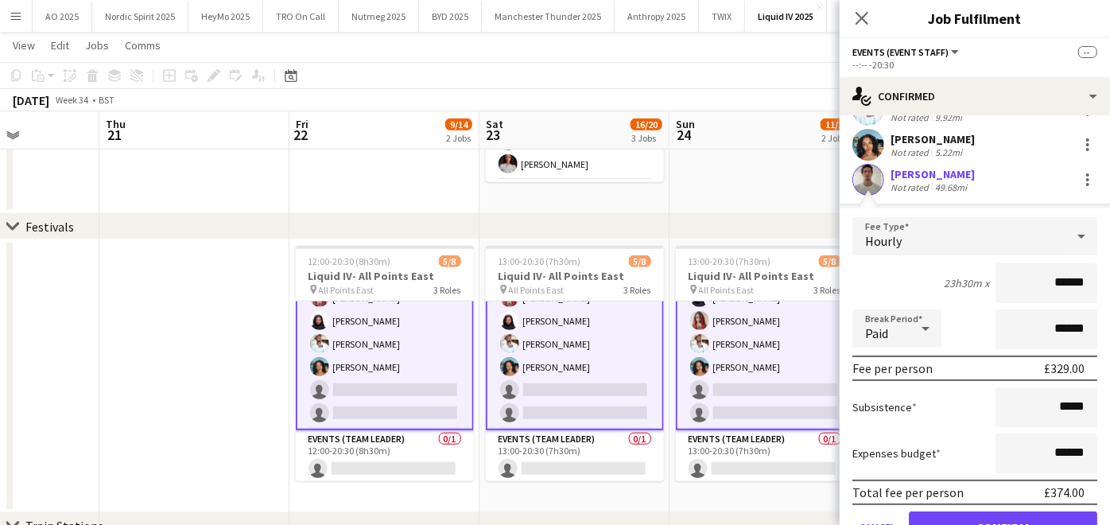
scroll to position [139, 0]
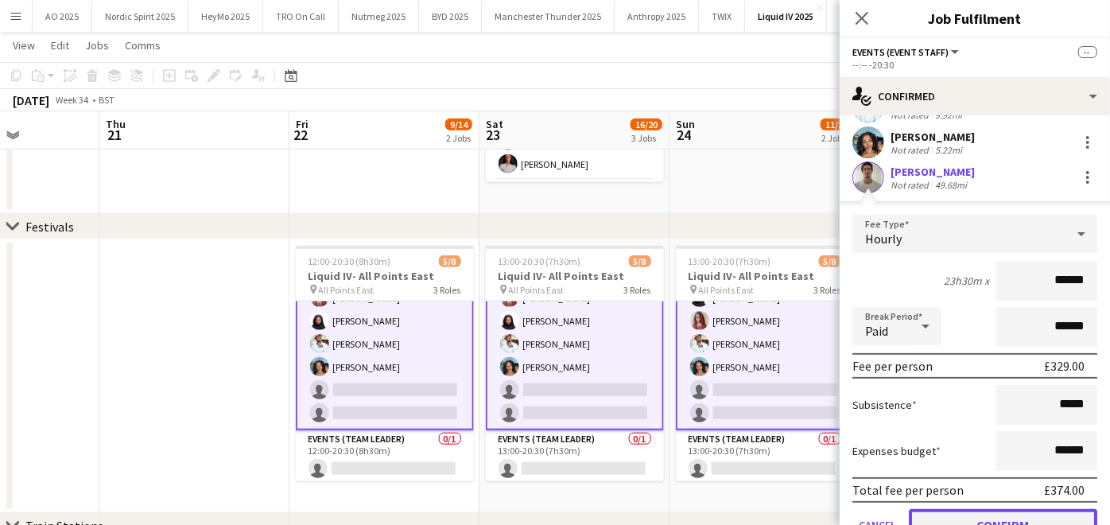
click at [959, 513] on button "Confirm" at bounding box center [1003, 525] width 188 height 32
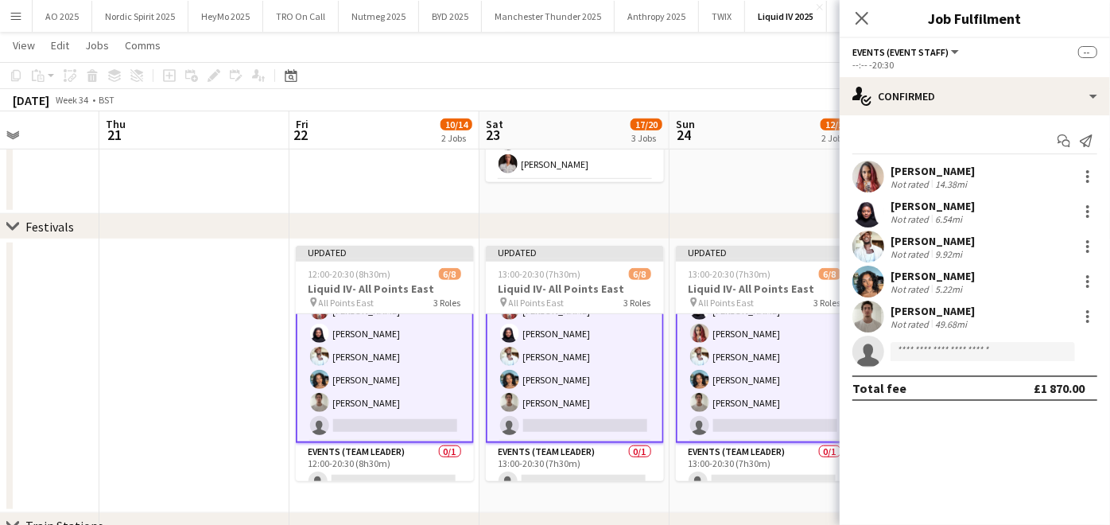
scroll to position [0, 0]
click at [255, 455] on app-date-cell at bounding box center [194, 376] width 190 height 274
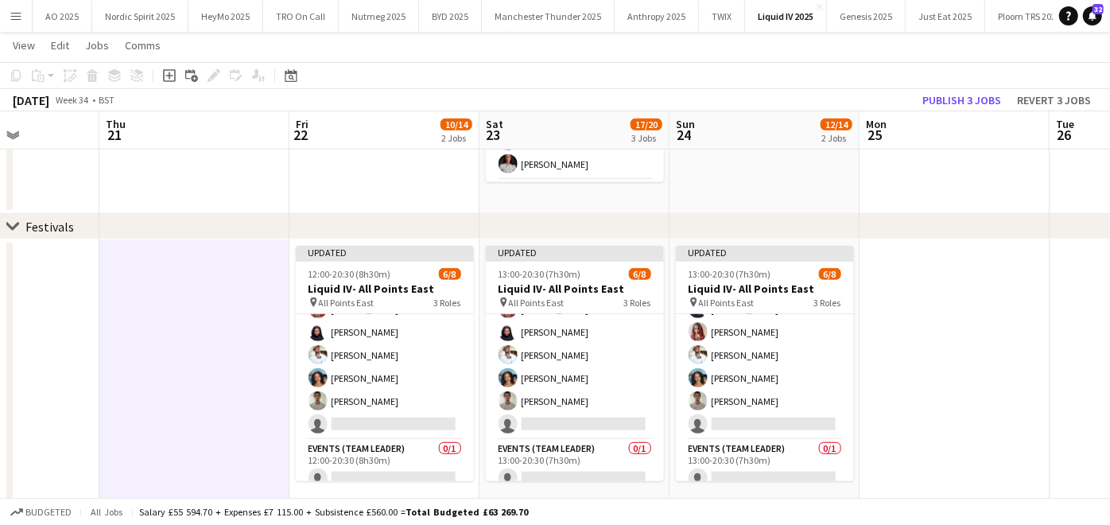
scroll to position [97, 0]
click at [952, 101] on button "Publish 3 jobs" at bounding box center [961, 100] width 91 height 21
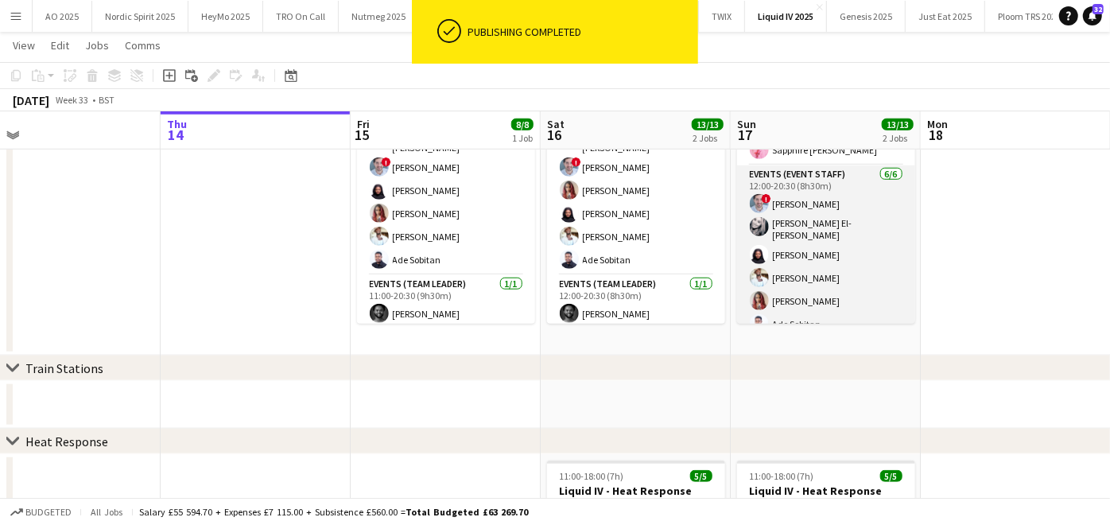
scroll to position [0, 0]
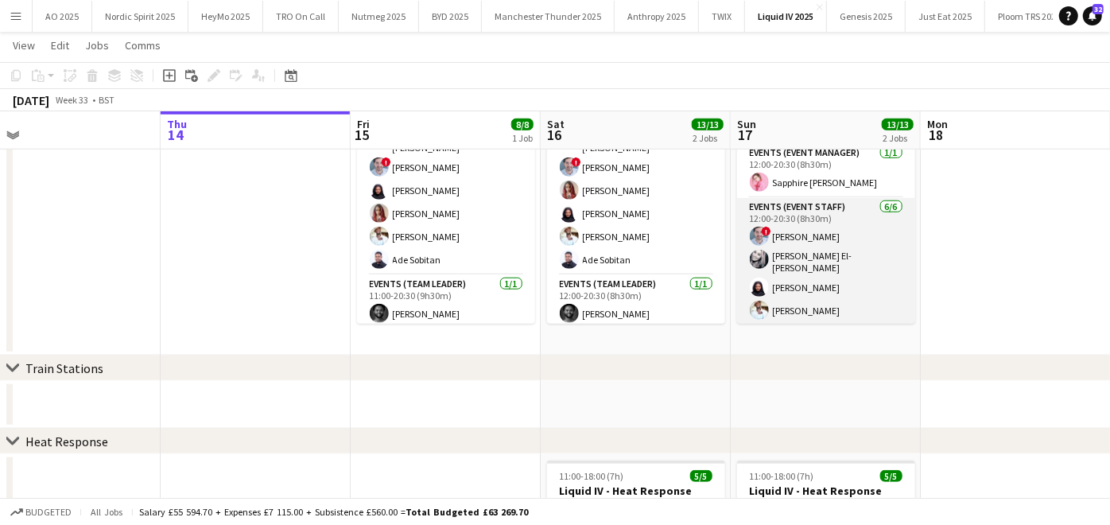
click at [794, 234] on app-card-role "Events (Event Staff) 6/6 12:00-20:30 (8h30m) ! Joey Maragakis Amira El-shafie M…" at bounding box center [826, 285] width 178 height 174
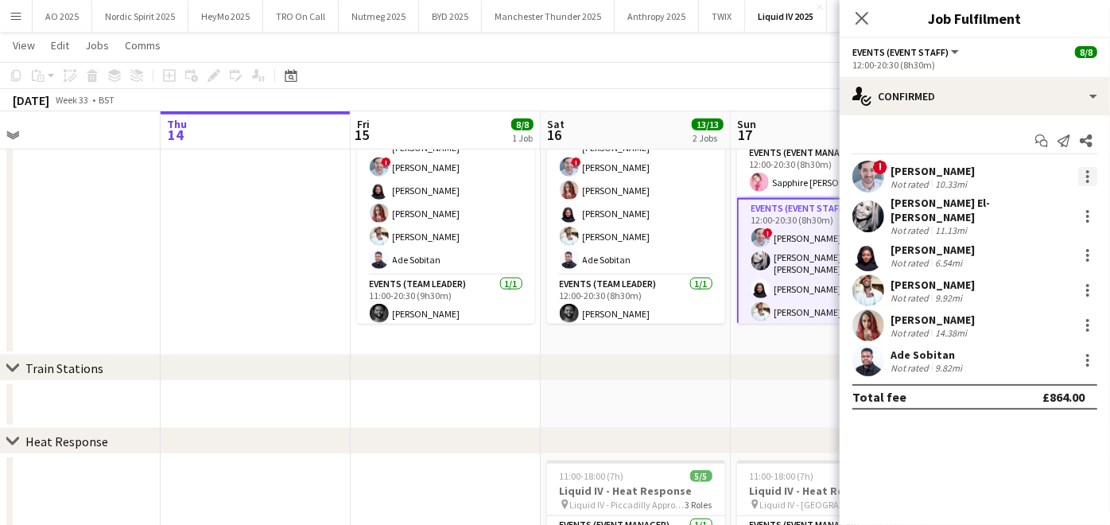
click at [1086, 184] on div at bounding box center [1087, 176] width 19 height 19
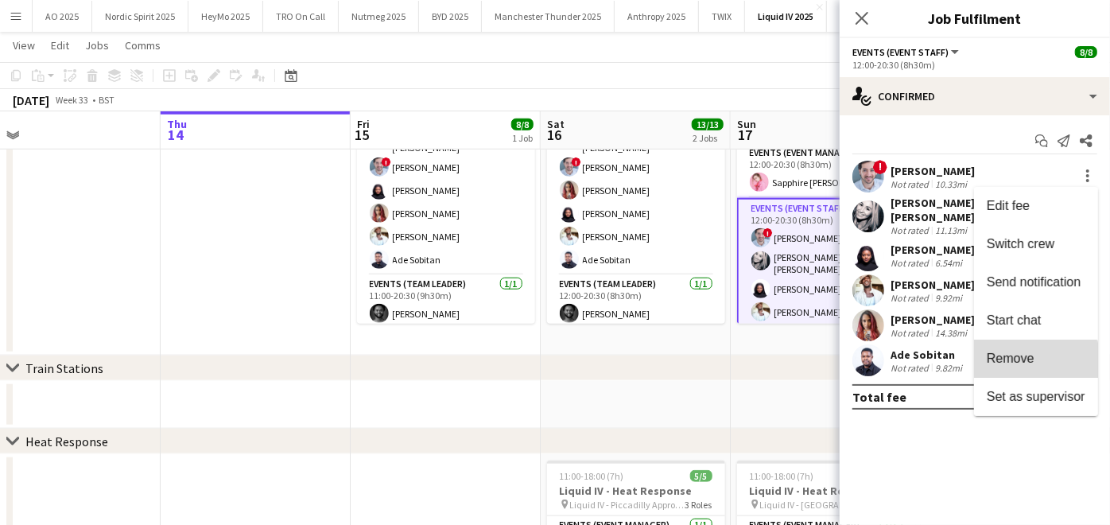
click at [1024, 361] on span "Remove" at bounding box center [1011, 359] width 48 height 14
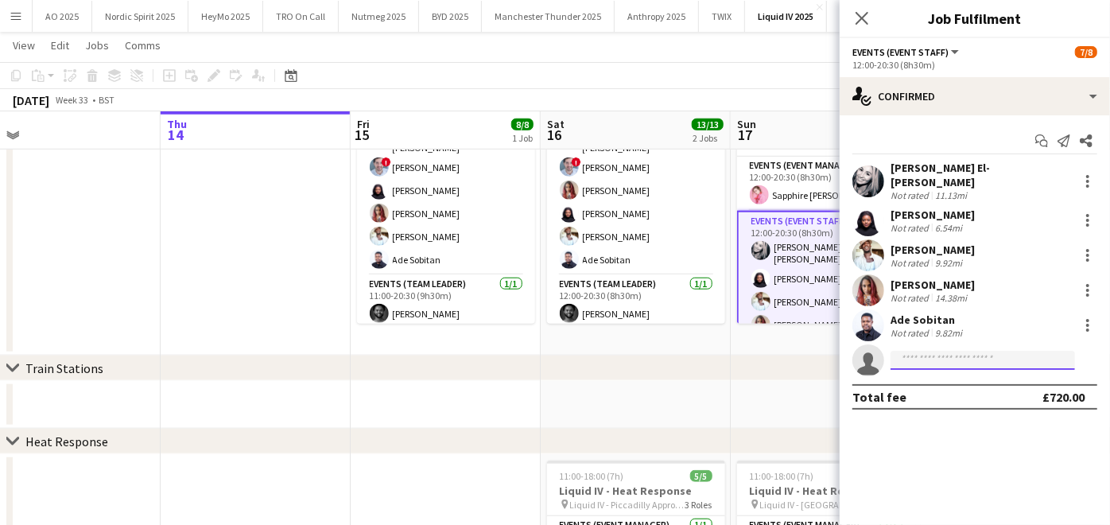
click at [949, 353] on input at bounding box center [983, 360] width 185 height 19
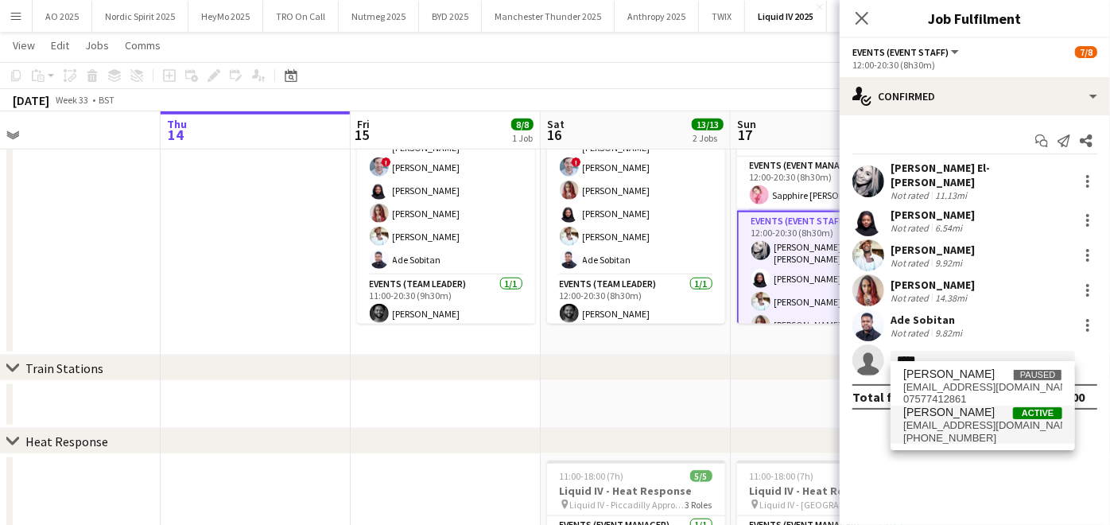
type input "*****"
click at [930, 417] on span "Curtis Whelan" at bounding box center [948, 413] width 91 height 14
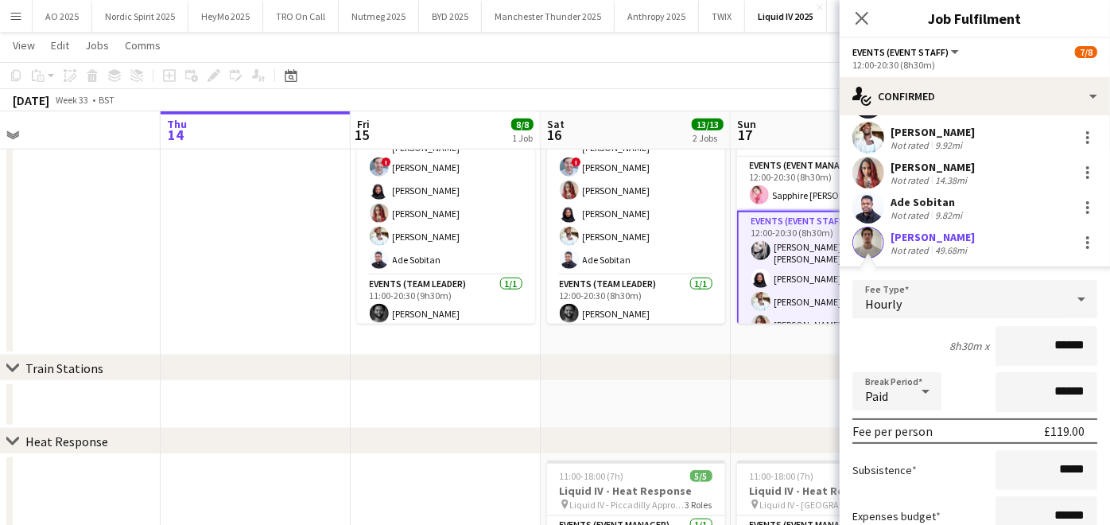
scroll to position [246, 0]
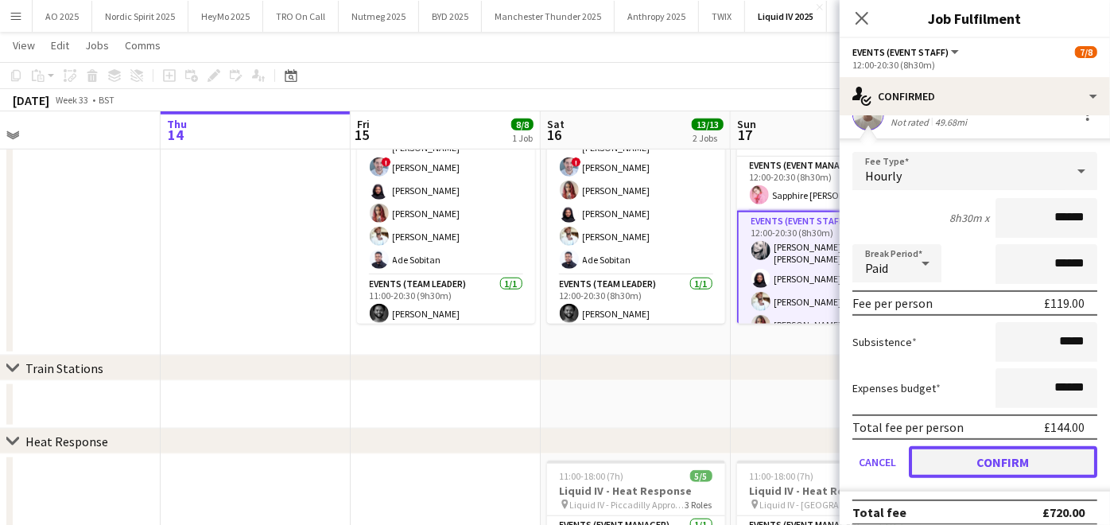
click at [946, 446] on button "Confirm" at bounding box center [1003, 462] width 188 height 32
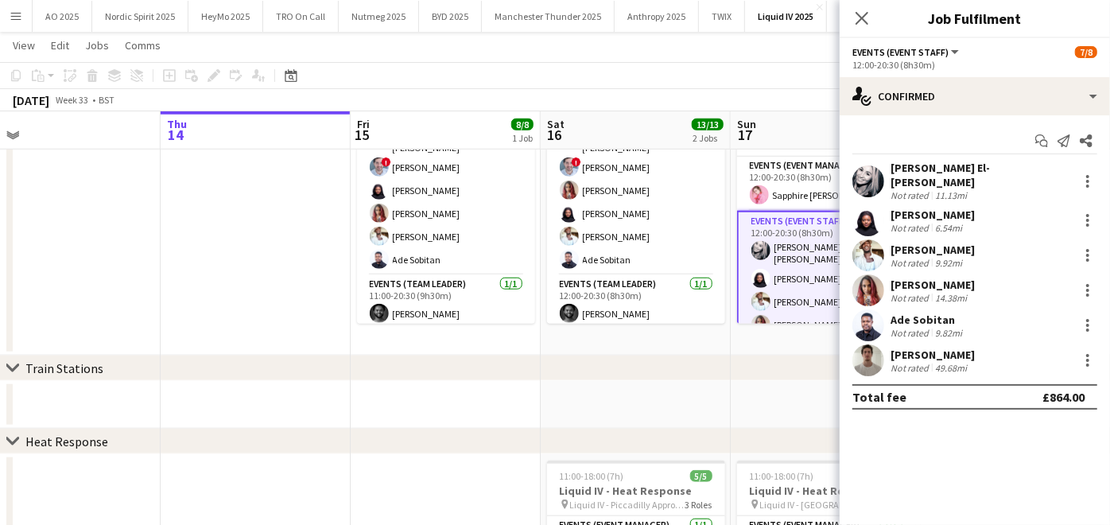
click at [743, 397] on app-date-cell at bounding box center [826, 405] width 190 height 48
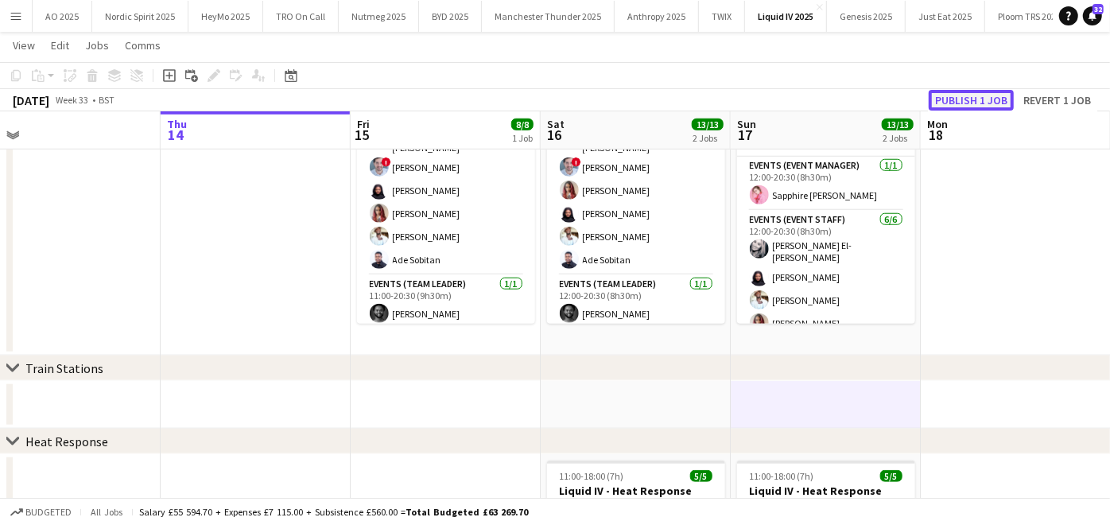
click at [970, 91] on button "Publish 1 job" at bounding box center [971, 100] width 85 height 21
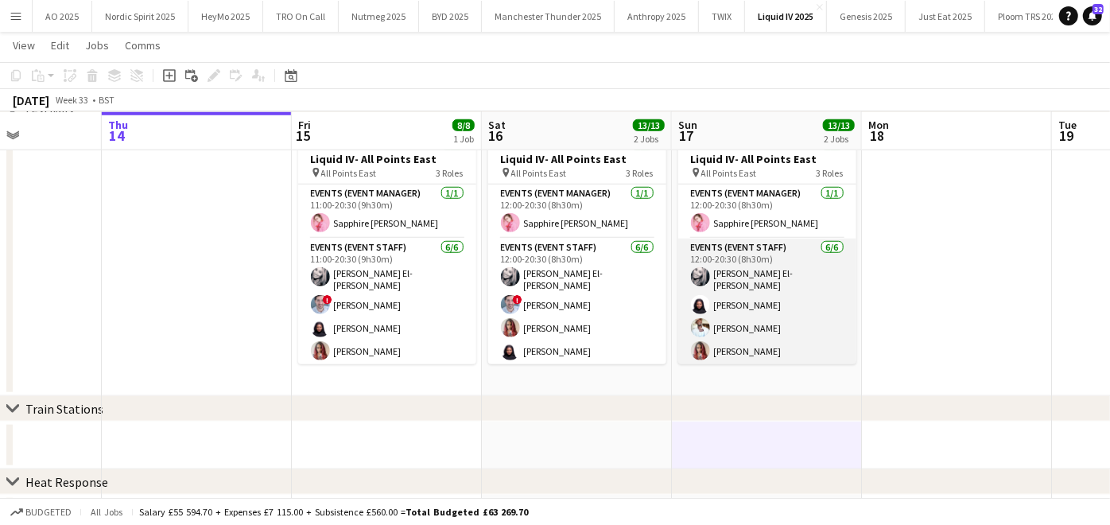
click at [767, 309] on app-card-role "Events (Event Staff) 6/6 12:00-20:30 (8h30m) Amira El-shafie Marlene Madenge Ka…" at bounding box center [767, 326] width 178 height 174
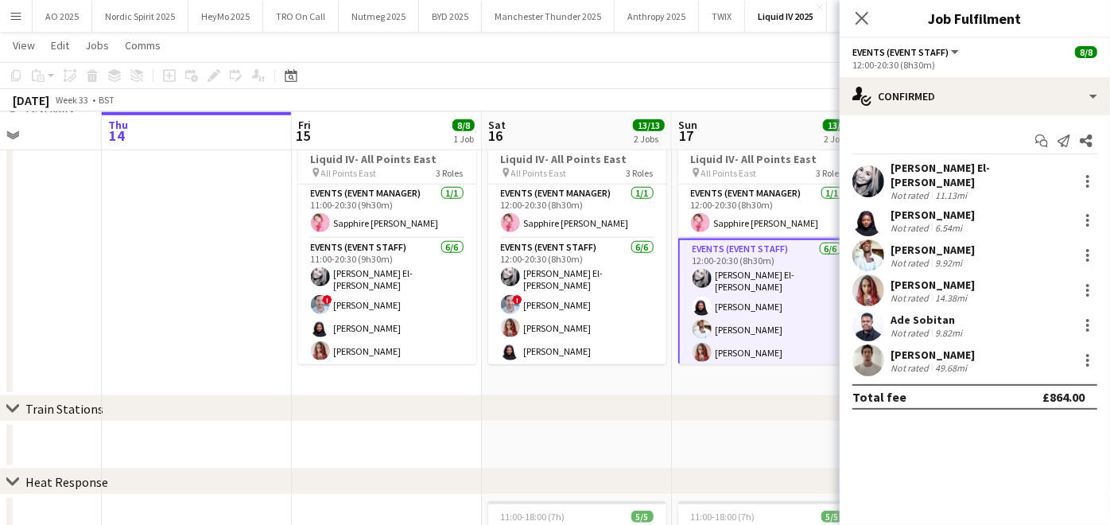
click at [923, 208] on div "Marlene Madenge" at bounding box center [933, 215] width 84 height 14
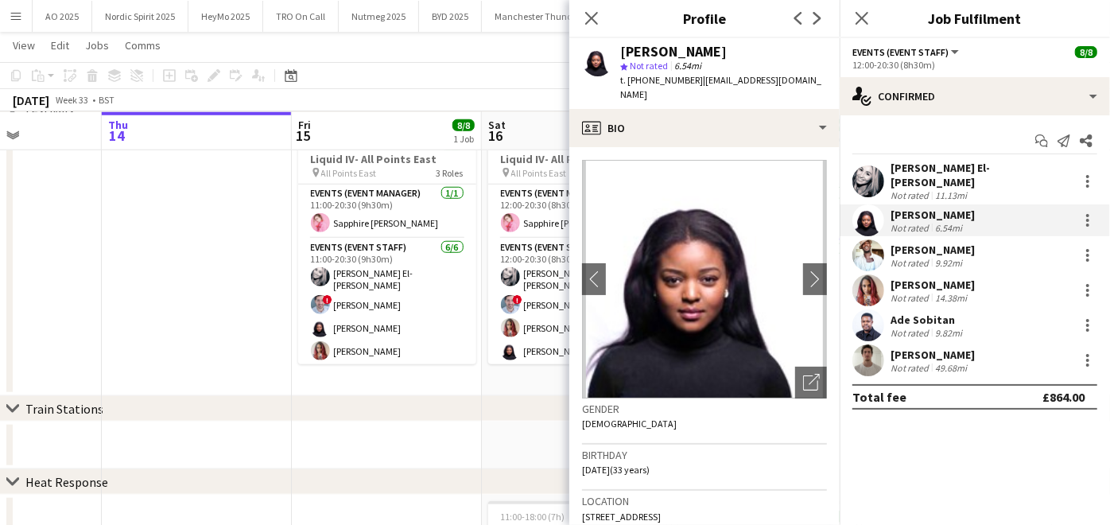
click at [911, 175] on div "Amira El-shafie" at bounding box center [981, 175] width 181 height 29
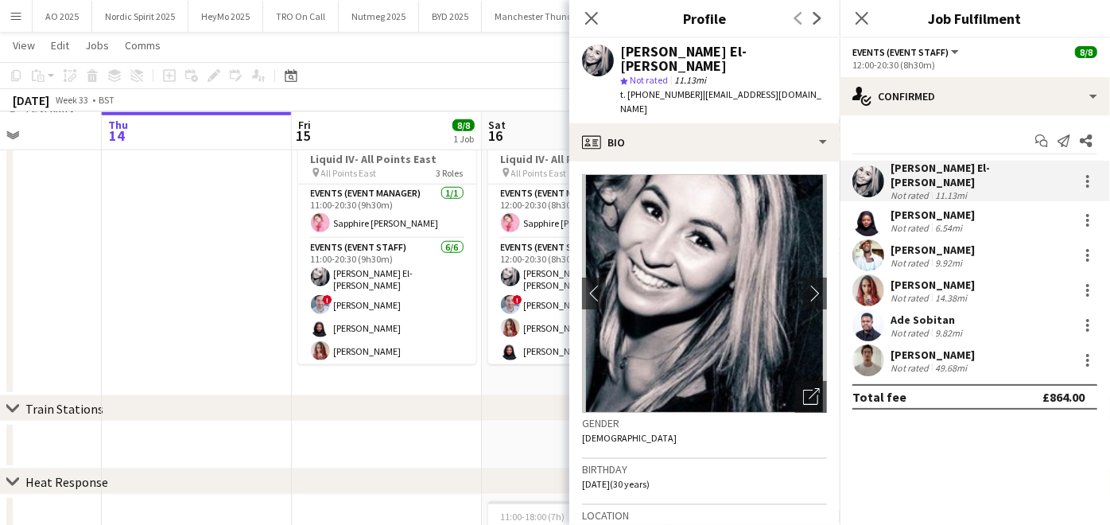
click at [918, 245] on div "Kadey James" at bounding box center [933, 250] width 84 height 14
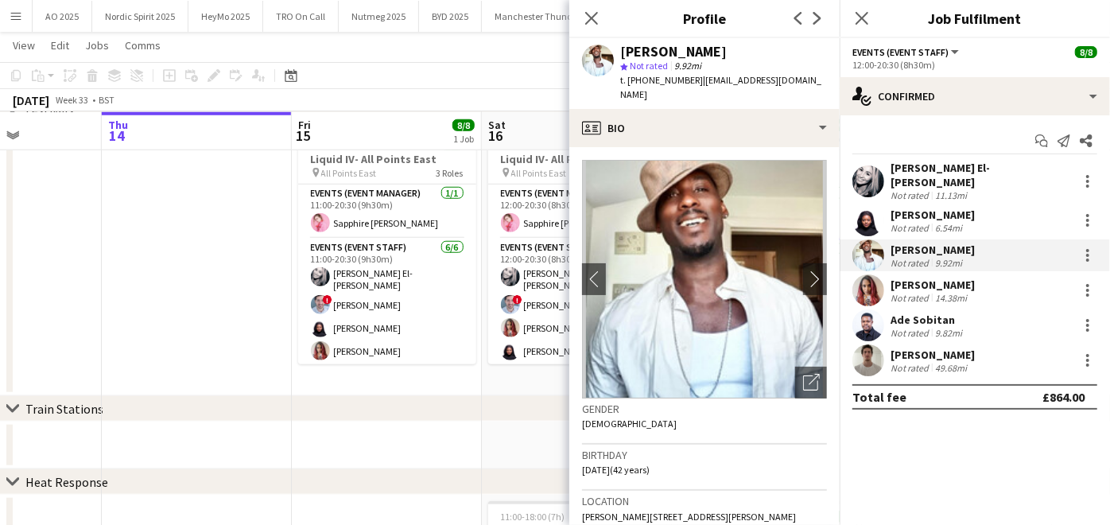
click at [911, 278] on div "Anthony Pius" at bounding box center [933, 285] width 84 height 14
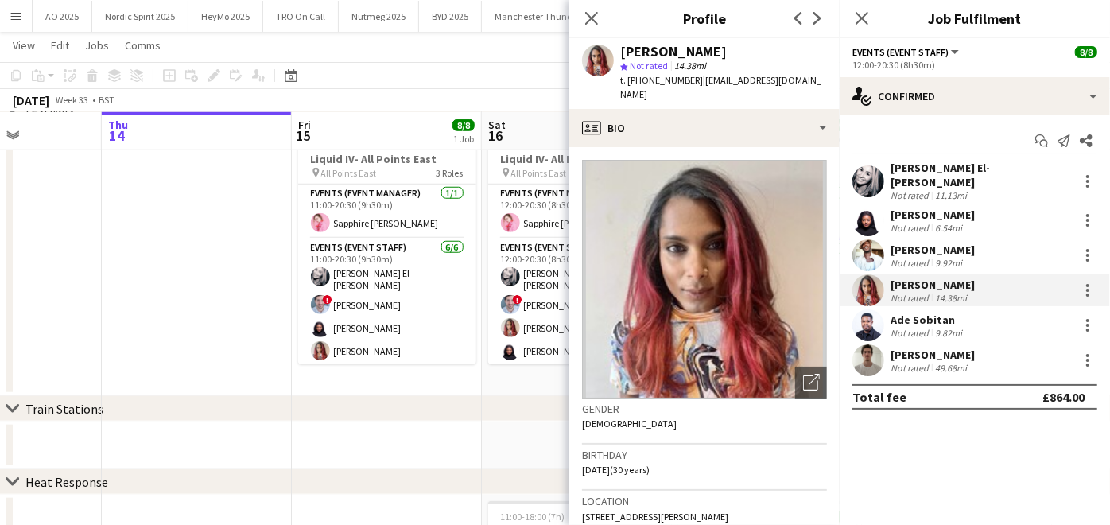
click at [911, 313] on div "Ade Sobitan" at bounding box center [928, 320] width 75 height 14
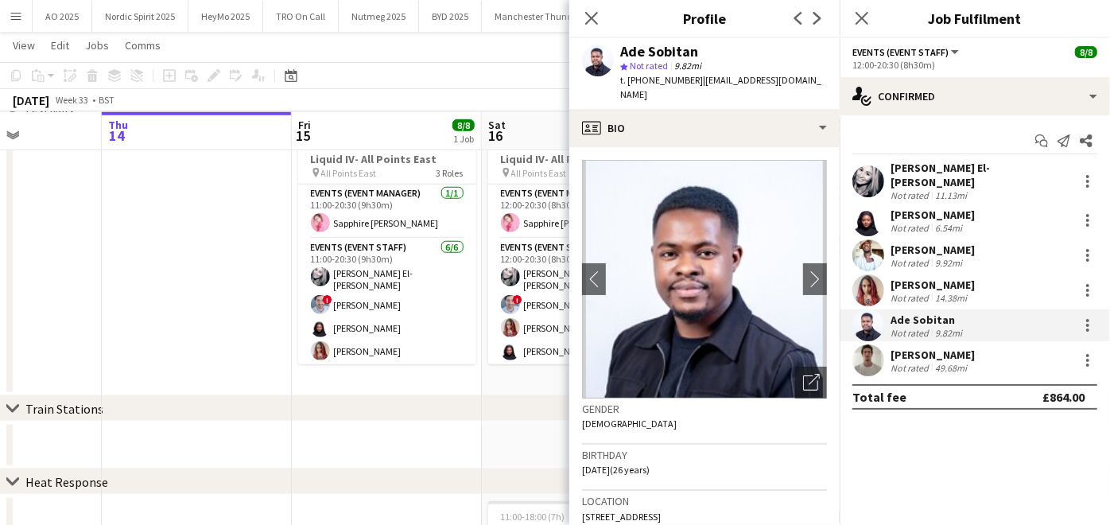
click at [918, 348] on div "Curtis Whelan" at bounding box center [933, 355] width 84 height 14
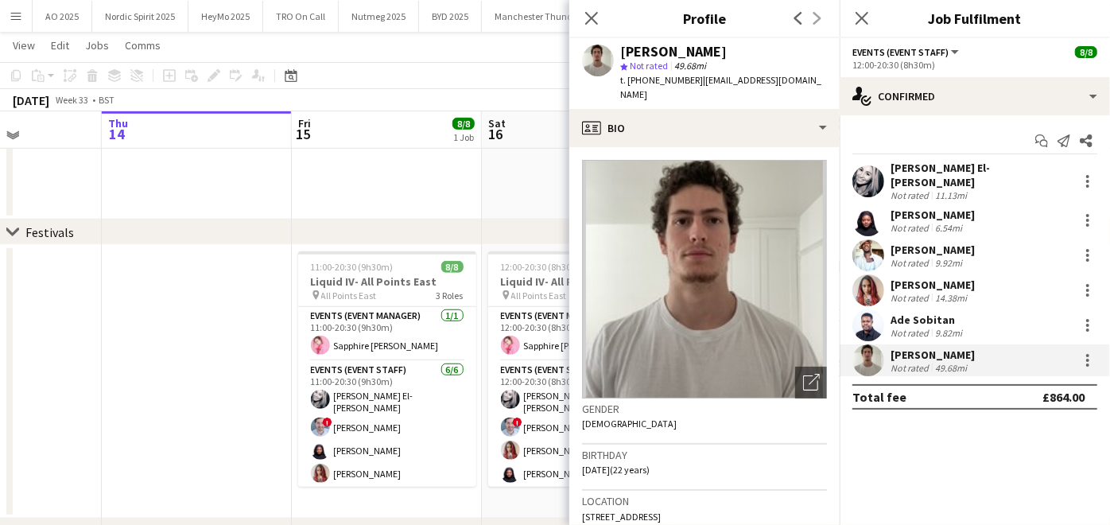
scroll to position [693, 0]
click at [266, 346] on app-date-cell at bounding box center [197, 383] width 190 height 274
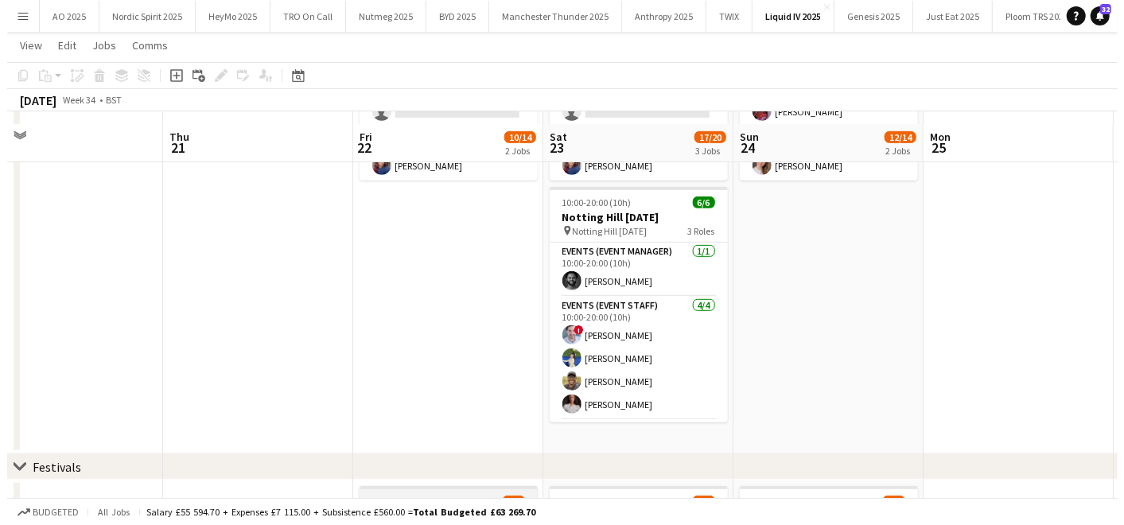
scroll to position [0, 0]
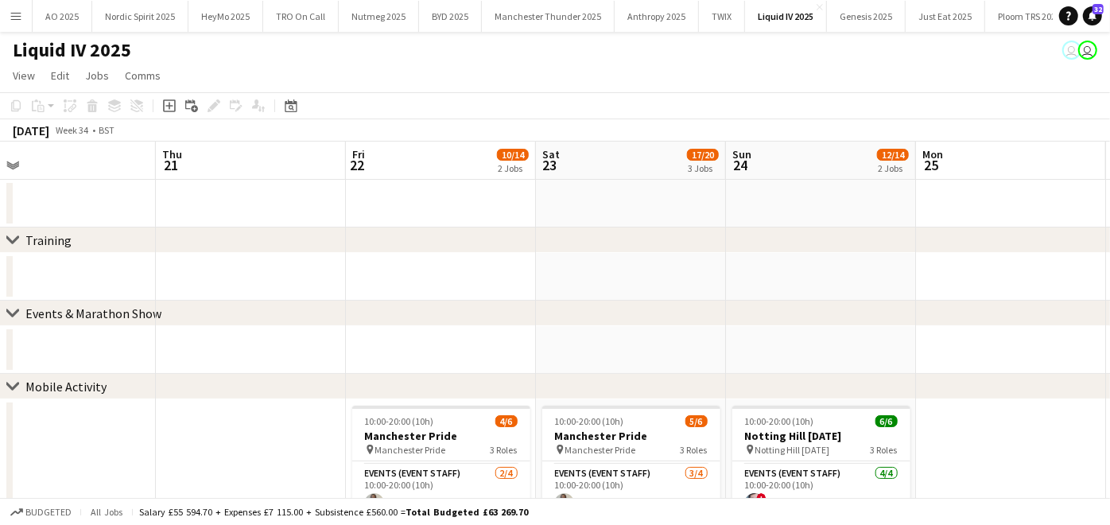
click at [11, 11] on app-icon "Menu" at bounding box center [16, 16] width 13 height 13
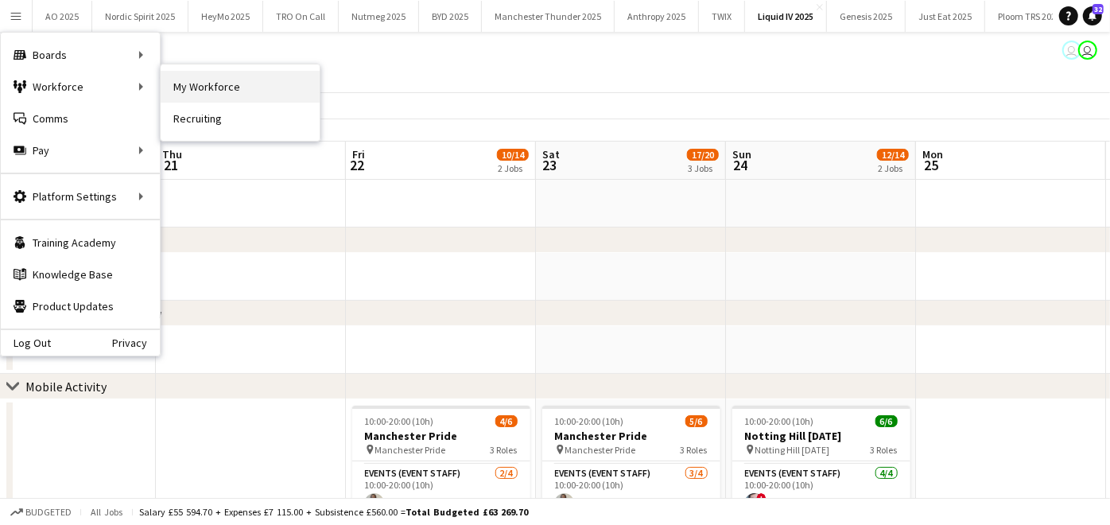
click at [204, 91] on link "My Workforce" at bounding box center [240, 87] width 159 height 32
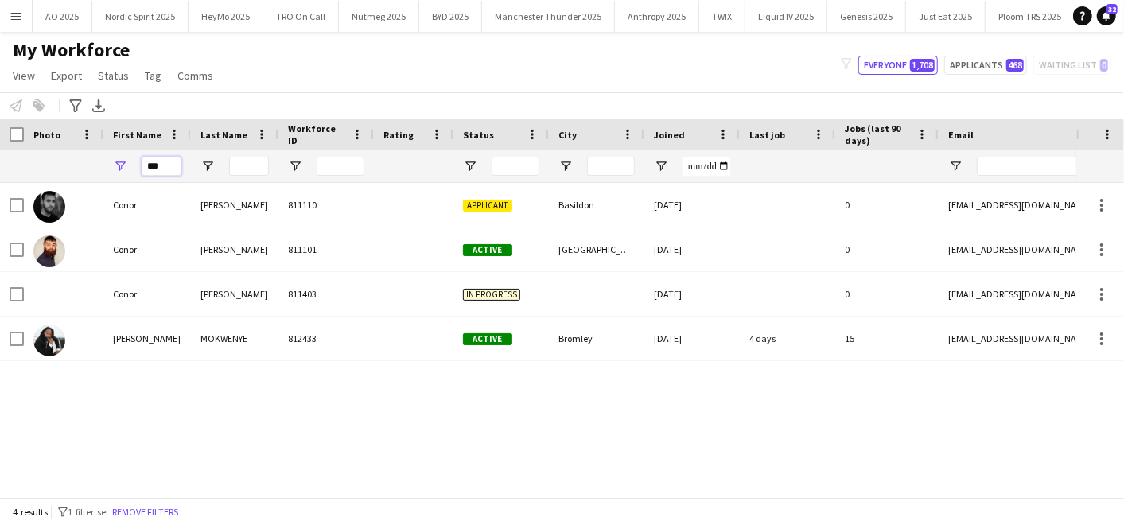
click at [41, 146] on div "Workforce Details Photo First Name ***" at bounding box center [862, 150] width 1724 height 64
type input "*"
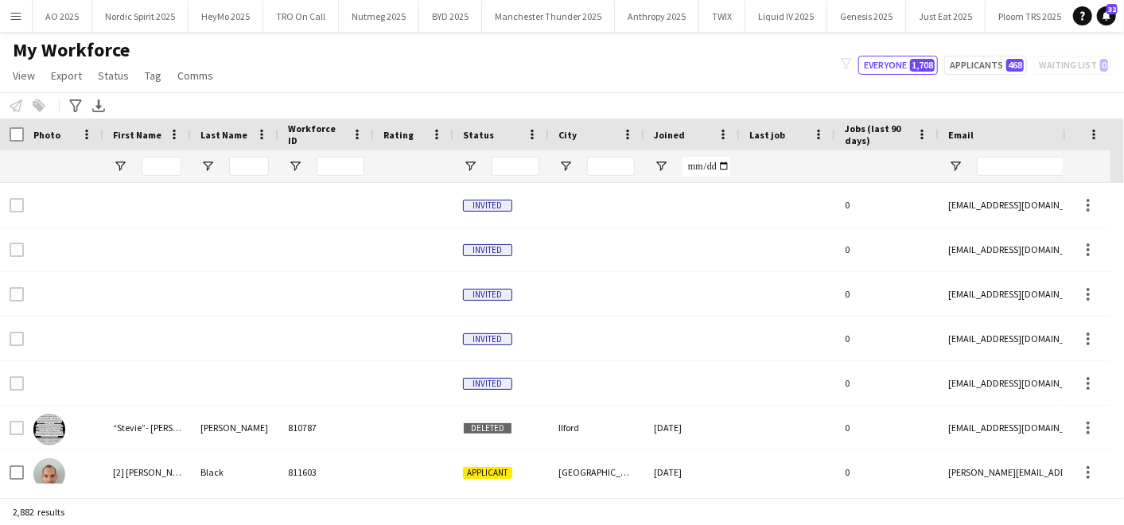
click at [333, 88] on div "My Workforce View Views Default view Compliance Log New view Update view Delete…" at bounding box center [562, 65] width 1124 height 54
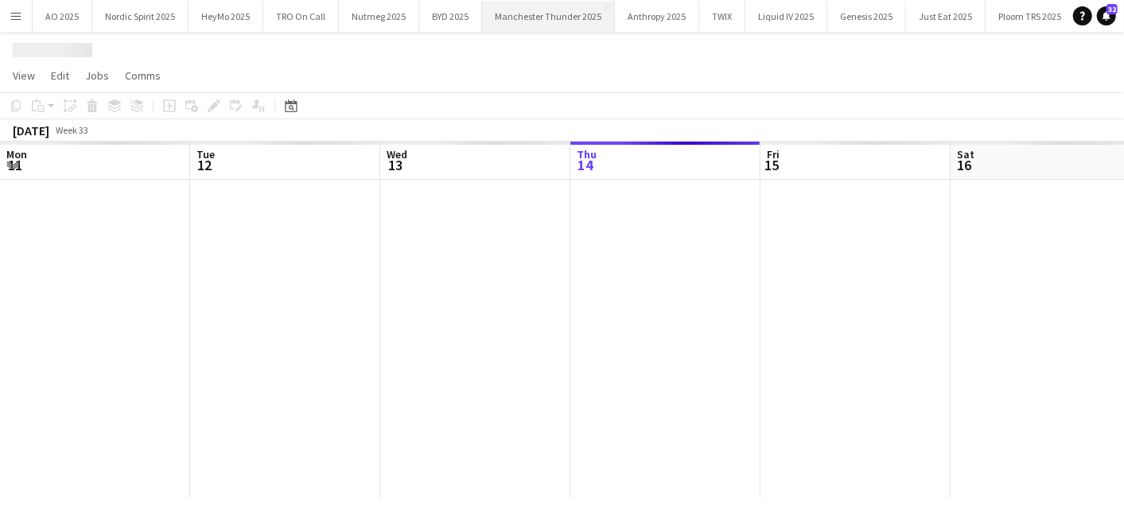
scroll to position [0, 379]
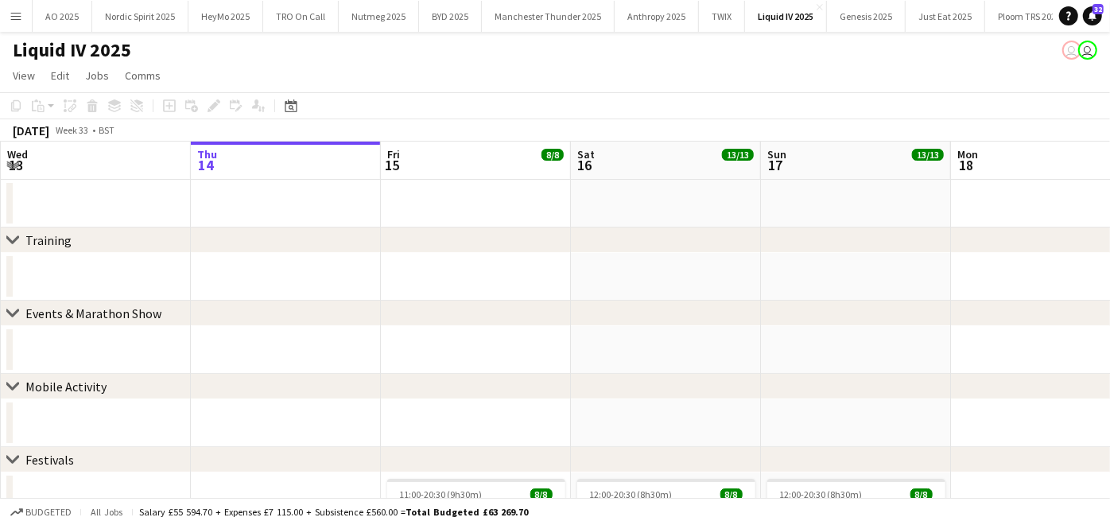
click at [11, 17] on app-icon "Menu" at bounding box center [16, 16] width 13 height 13
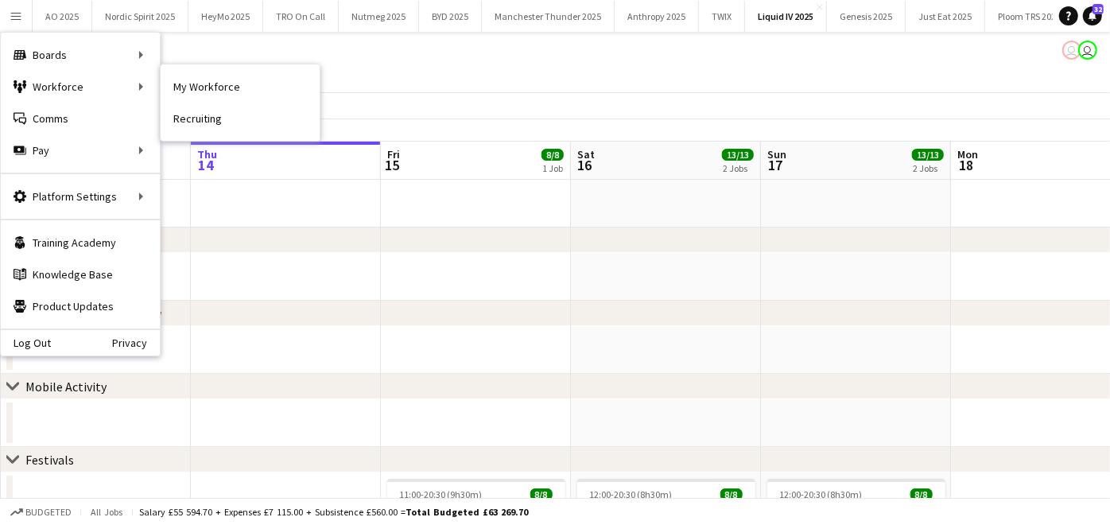
click at [202, 68] on nav "My Workforce Recruiting" at bounding box center [240, 102] width 159 height 76
click at [202, 72] on link "My Workforce" at bounding box center [240, 87] width 159 height 32
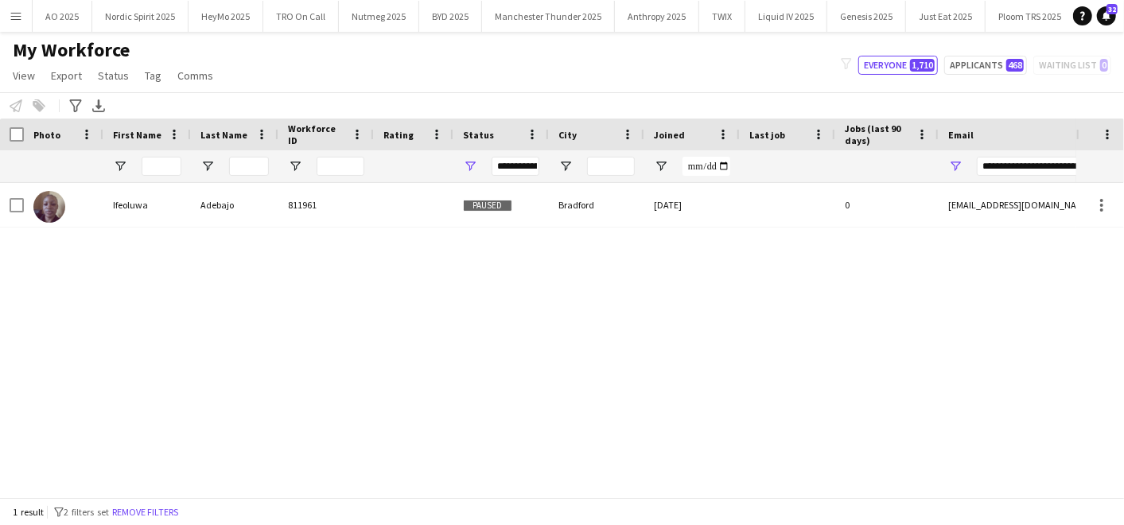
click at [541, 290] on div "Ifeoluwa Adebajo 811961 Paused [PERSON_NAME] [DATE] 0 [EMAIL_ADDRESS][DOMAIN_NA…" at bounding box center [538, 333] width 1076 height 301
click at [128, 14] on button "TRO On Call Close" at bounding box center [106, 16] width 76 height 31
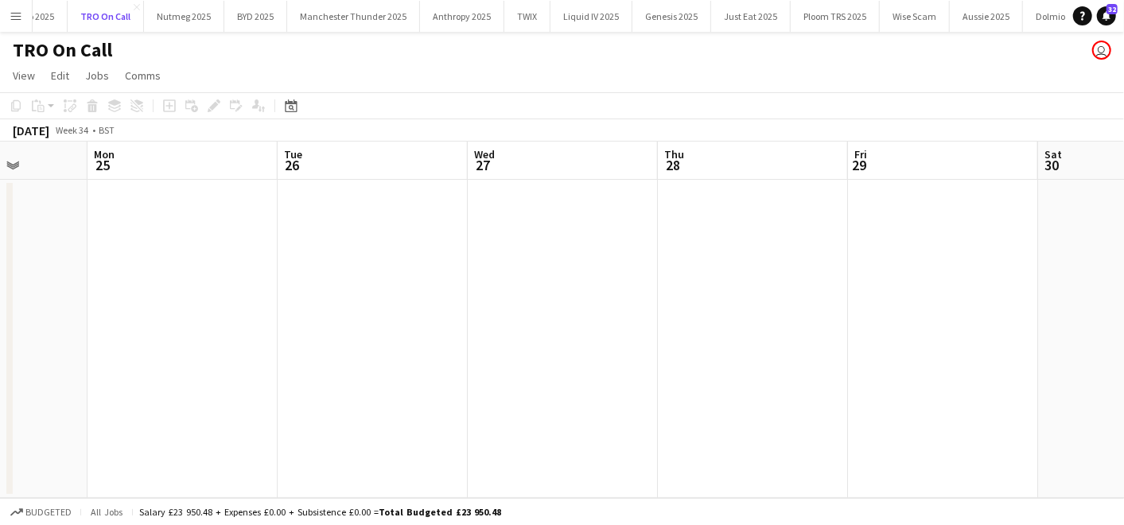
scroll to position [0, 482]
